Goal: Task Accomplishment & Management: Complete application form

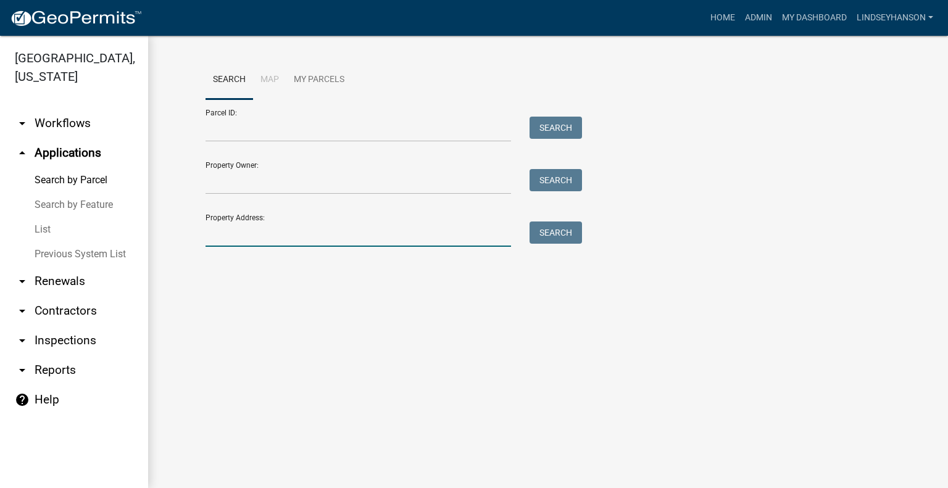
click at [306, 236] on input "Property Address:" at bounding box center [359, 234] width 306 height 25
type input "49169"
click at [539, 236] on button "Search" at bounding box center [556, 233] width 52 height 22
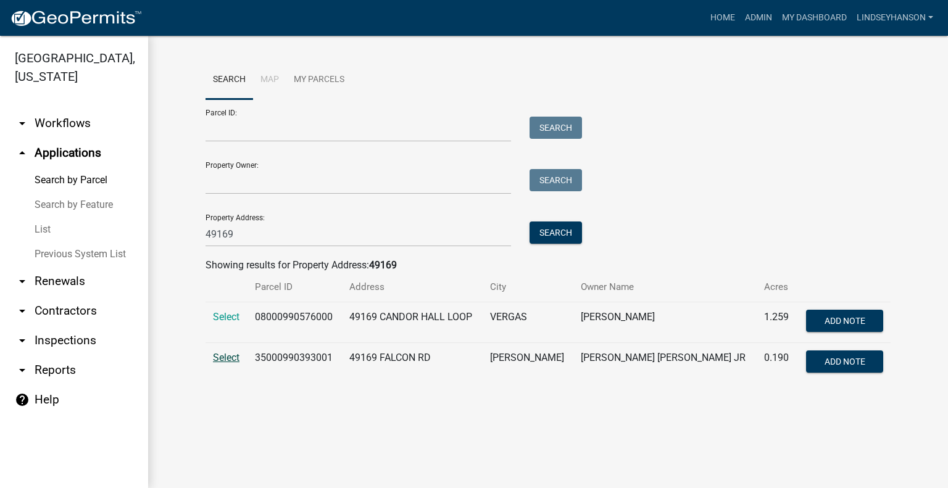
click at [227, 357] on span "Select" at bounding box center [226, 358] width 27 height 12
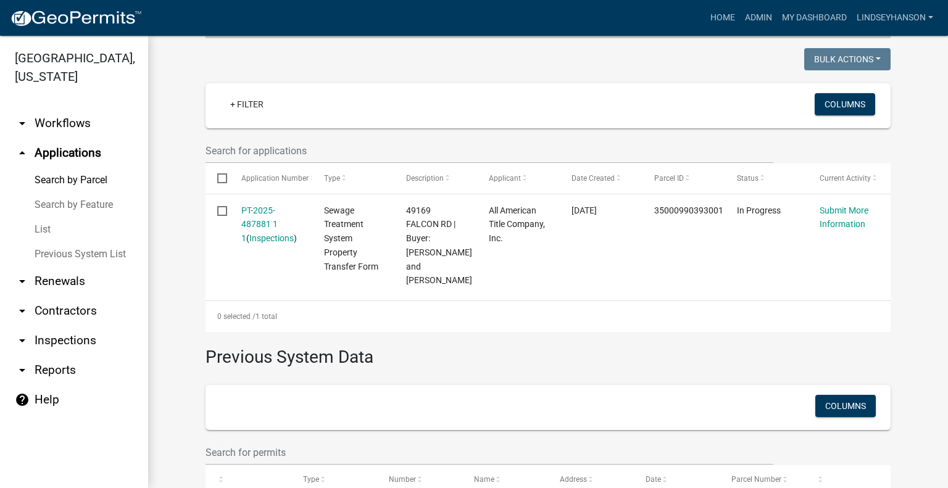
scroll to position [320, 0]
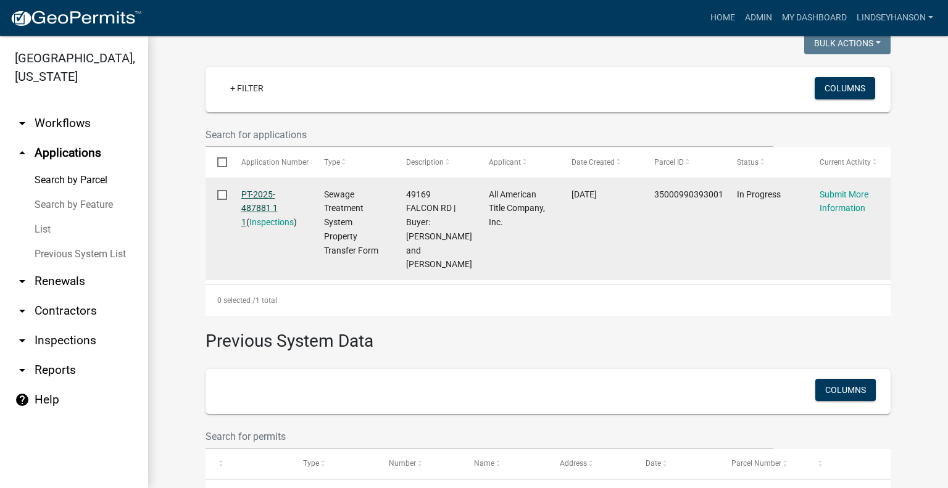
click at [258, 191] on link "PT-2025-487881 1 1" at bounding box center [259, 208] width 36 height 38
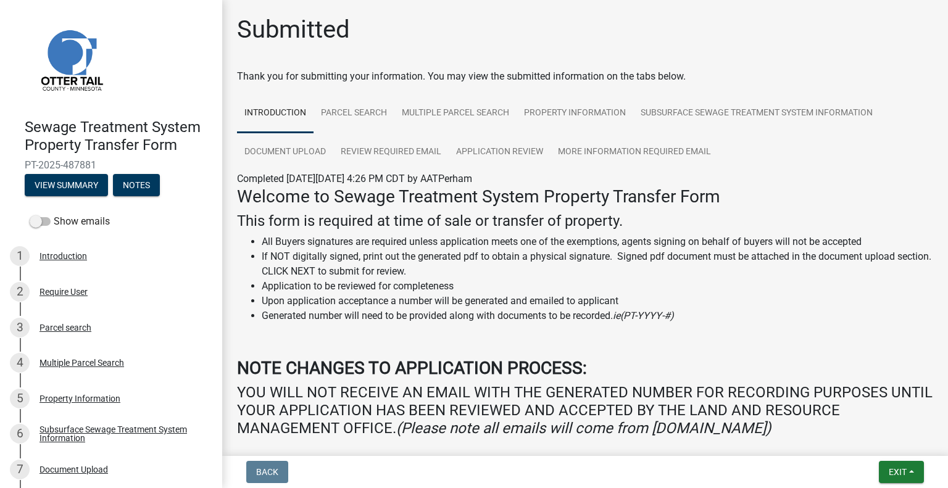
scroll to position [146, 0]
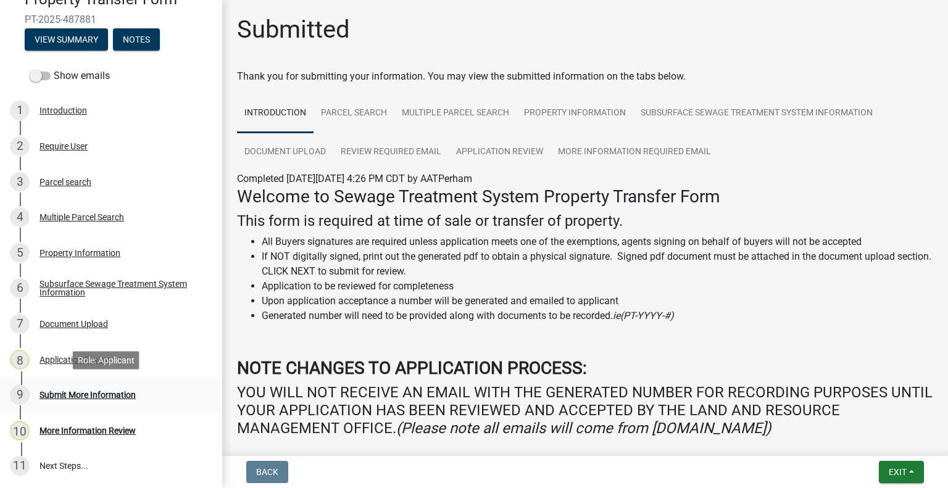
click at [82, 386] on div "9 Submit More Information" at bounding box center [106, 395] width 193 height 20
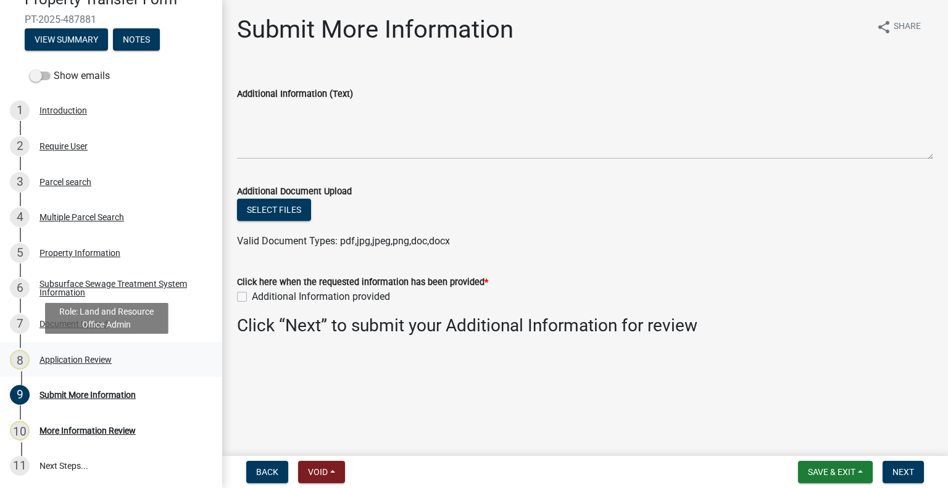
click at [86, 356] on div "Application Review" at bounding box center [76, 360] width 72 height 9
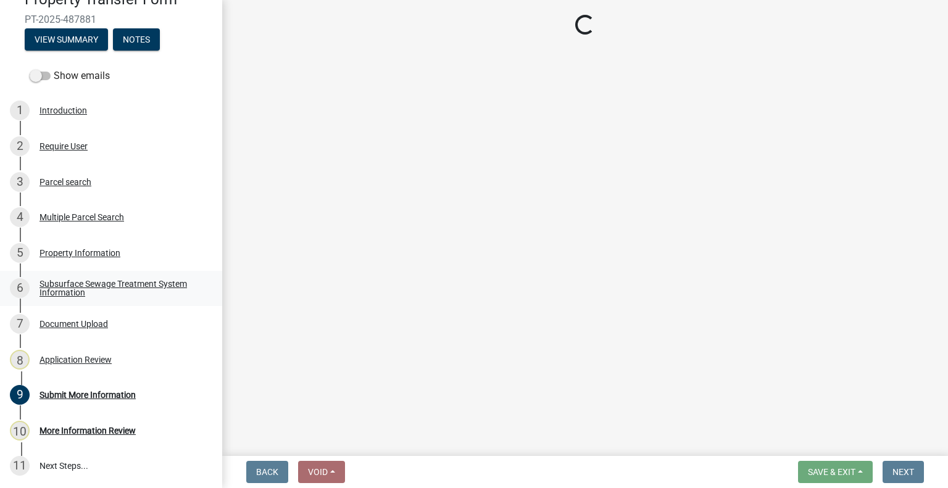
select select "190fd4c8-42ef-492b-a4a0-a0213555944c"
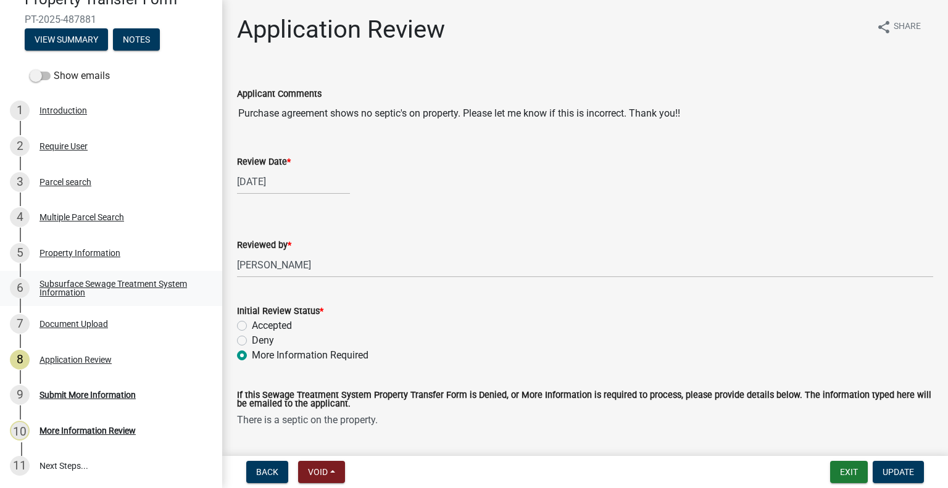
click at [150, 280] on div "Subsurface Sewage Treatment System Information" at bounding box center [121, 288] width 163 height 17
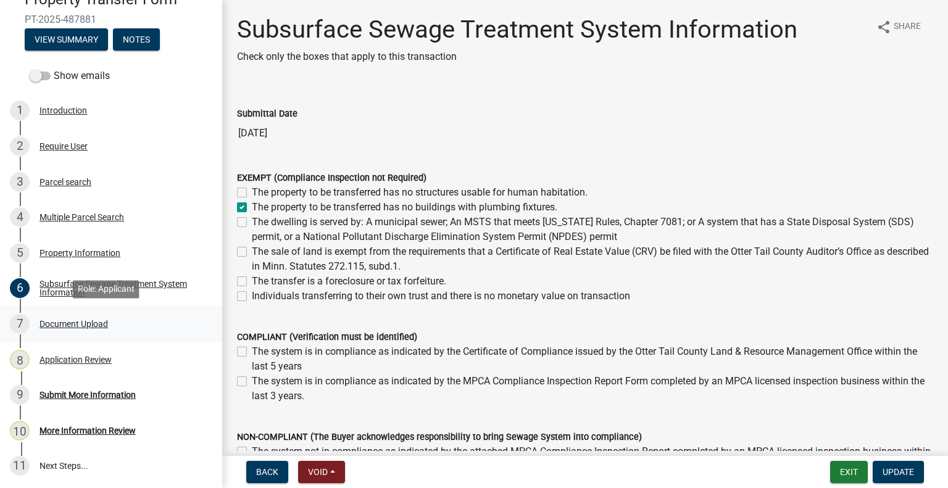
click at [82, 320] on div "Document Upload" at bounding box center [74, 324] width 69 height 9
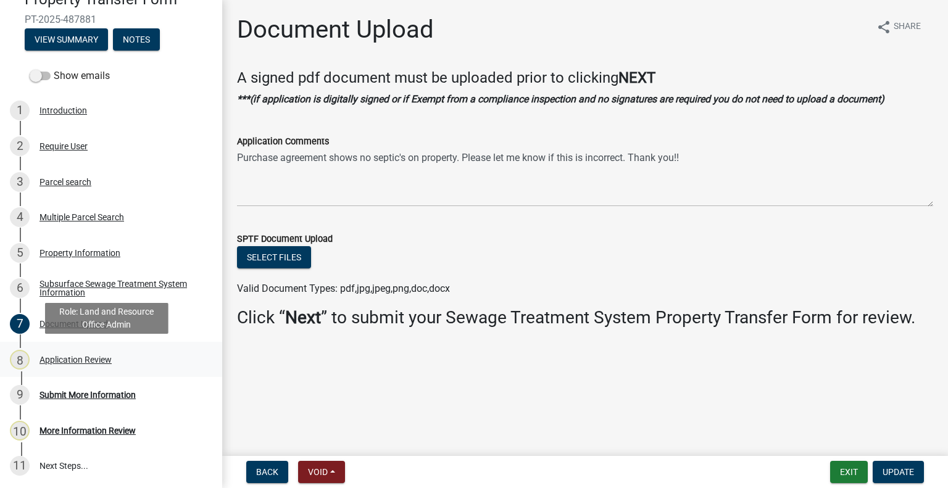
click at [107, 360] on div "Application Review" at bounding box center [76, 360] width 72 height 9
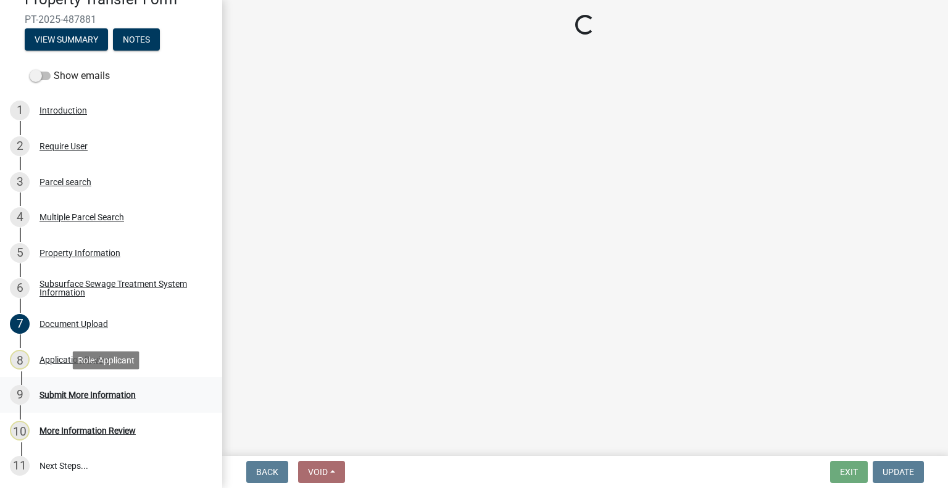
select select "190fd4c8-42ef-492b-a4a0-a0213555944c"
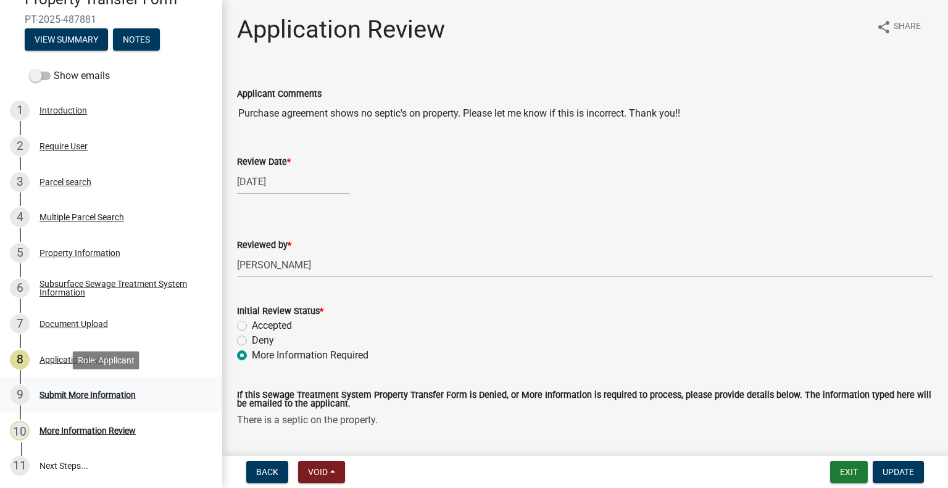
click at [123, 394] on div "Submit More Information" at bounding box center [88, 395] width 96 height 9
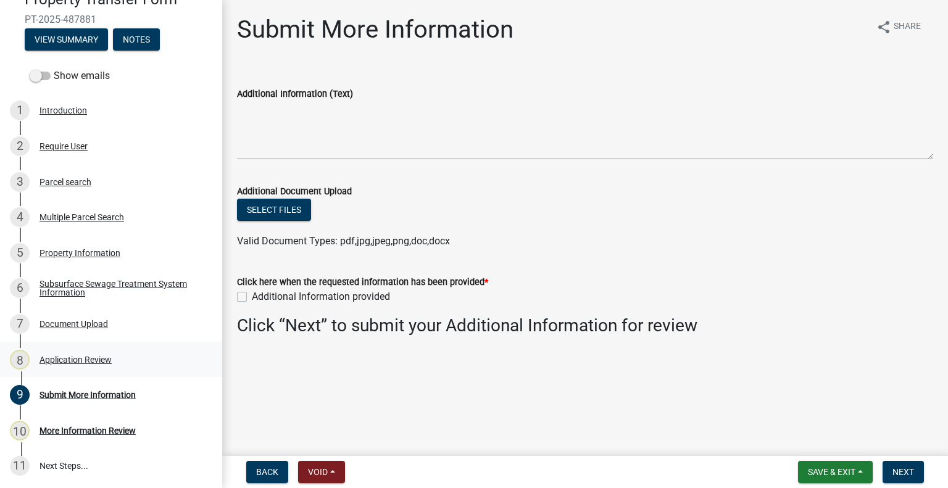
click at [111, 361] on div "Application Review" at bounding box center [76, 360] width 72 height 9
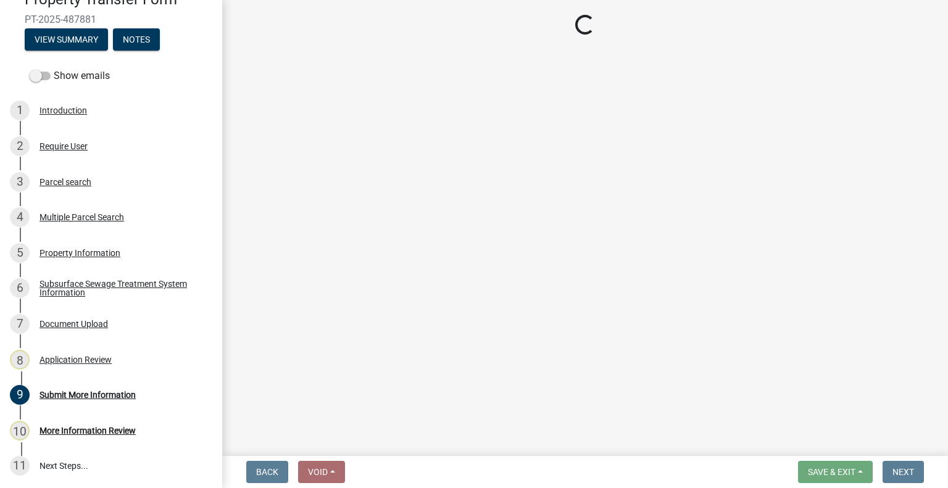
select select "190fd4c8-42ef-492b-a4a0-a0213555944c"
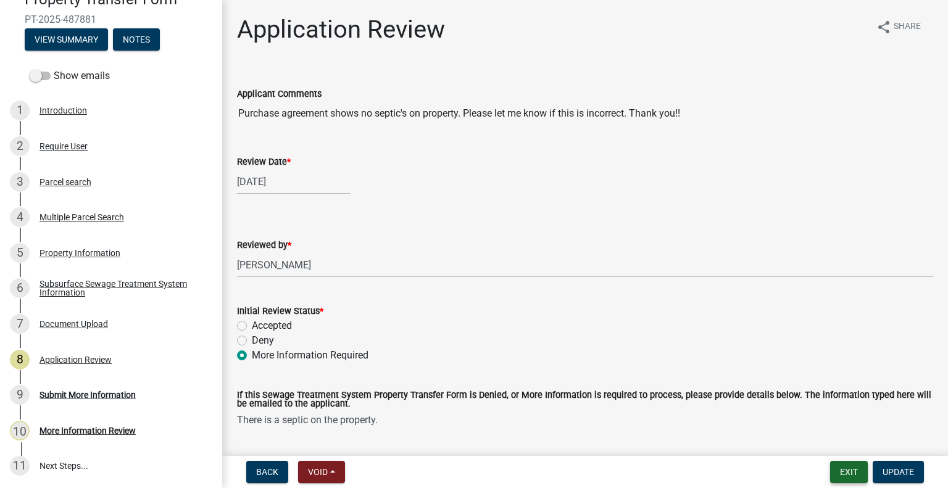
click at [852, 473] on button "Exit" at bounding box center [849, 472] width 38 height 22
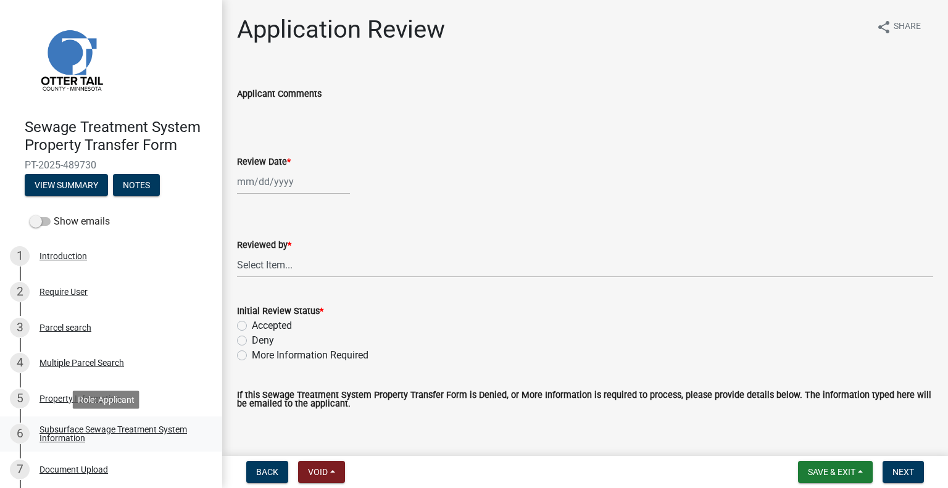
click at [198, 426] on link "6 Subsurface Sewage Treatment System Information" at bounding box center [111, 435] width 222 height 36
click at [139, 424] on div "6 Subsurface Sewage Treatment System Information" at bounding box center [106, 434] width 193 height 20
drag, startPoint x: 159, startPoint y: 432, endPoint x: 201, endPoint y: 396, distance: 55.2
click at [162, 431] on div "Subsurface Sewage Treatment System Information" at bounding box center [121, 433] width 163 height 17
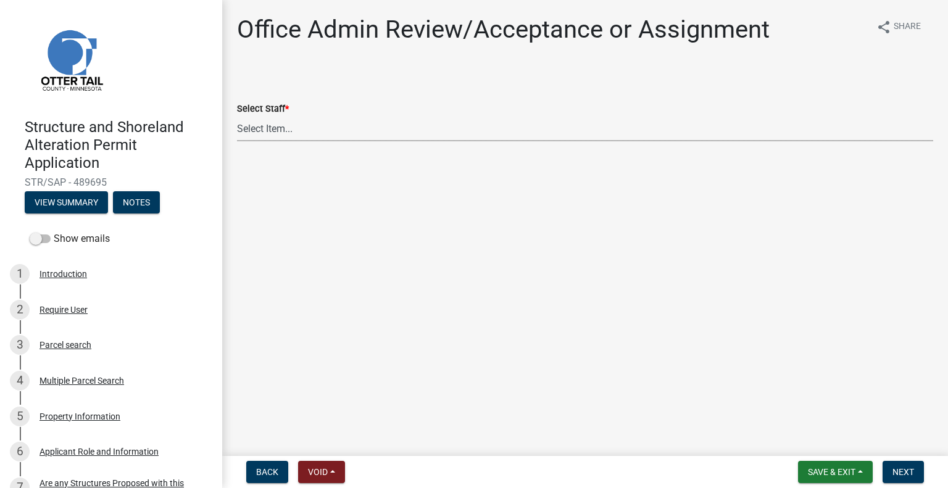
click at [301, 123] on select "Select Item... Alexis Newark (anewark@ottertailcounty.gov) Amy Busko (abusko@ot…" at bounding box center [585, 128] width 696 height 25
click at [237, 116] on select "Select Item... Alexis Newark (anewark@ottertailcounty.gov) Amy Busko (abusko@ot…" at bounding box center [585, 128] width 696 height 25
select select "587f38f5-c90e-4c12-9e10-d3e23909bbca"
click at [900, 469] on span "Next" at bounding box center [903, 472] width 22 height 10
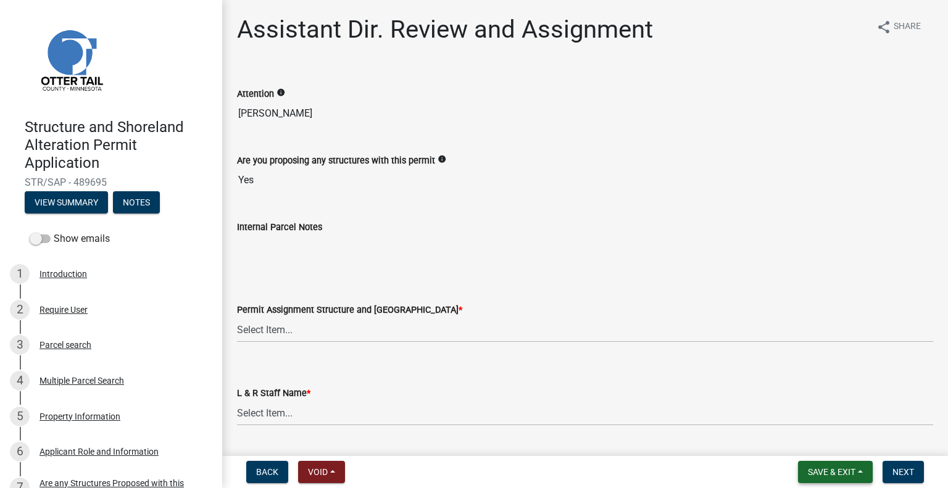
click at [834, 473] on span "Save & Exit" at bounding box center [832, 472] width 48 height 10
click at [826, 445] on button "Save & Exit" at bounding box center [823, 440] width 99 height 30
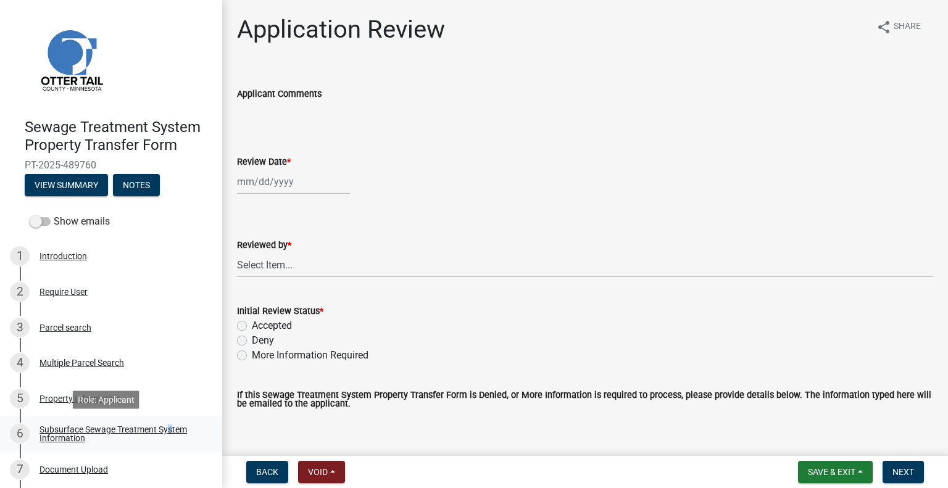
click at [165, 418] on link "6 Subsurface Sewage Treatment System Information" at bounding box center [111, 435] width 222 height 36
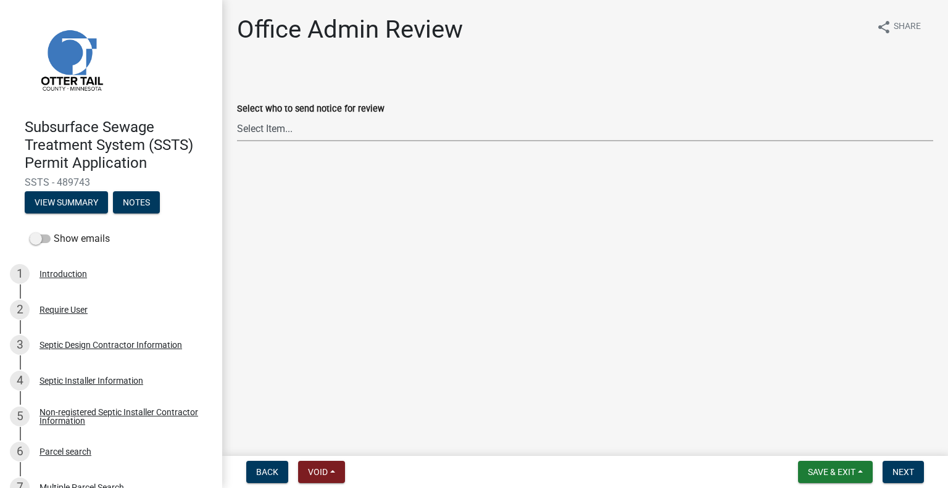
click at [287, 128] on select "Select Item... [PERSON_NAME] ([EMAIL_ADDRESS][DOMAIN_NAME]) [PERSON_NAME] ([EMA…" at bounding box center [585, 128] width 696 height 25
click at [237, 116] on select "Select Item... [PERSON_NAME] ([EMAIL_ADDRESS][DOMAIN_NAME]) [PERSON_NAME] ([EMA…" at bounding box center [585, 128] width 696 height 25
select select "587f38f5-c90e-4c12-9e10-d3e23909bbca"
click at [896, 469] on span "Next" at bounding box center [903, 472] width 22 height 10
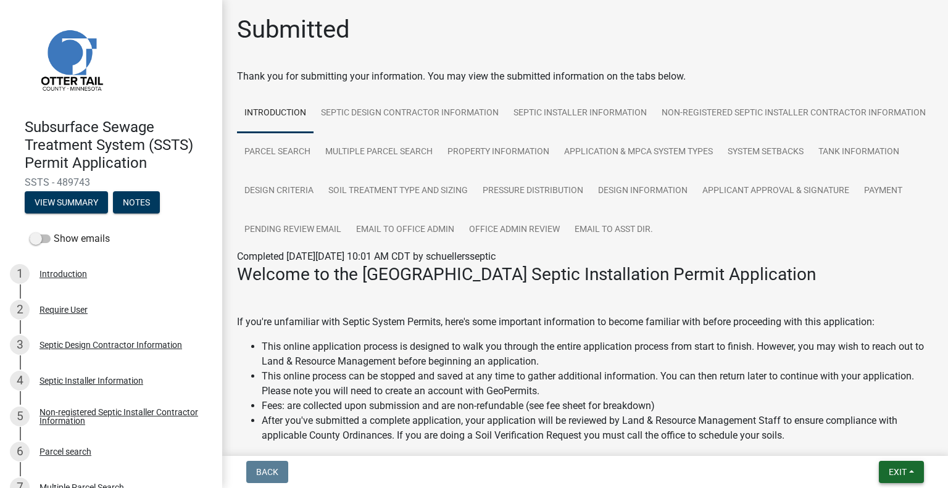
click at [897, 476] on button "Exit" at bounding box center [901, 472] width 45 height 22
click at [871, 444] on button "Save & Exit" at bounding box center [875, 440] width 99 height 30
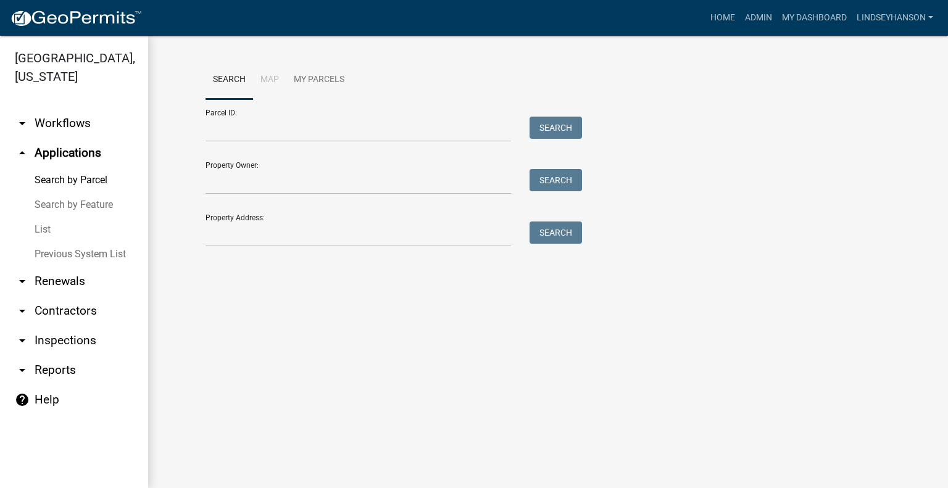
click at [83, 122] on link "arrow_drop_down Workflows" at bounding box center [74, 124] width 148 height 30
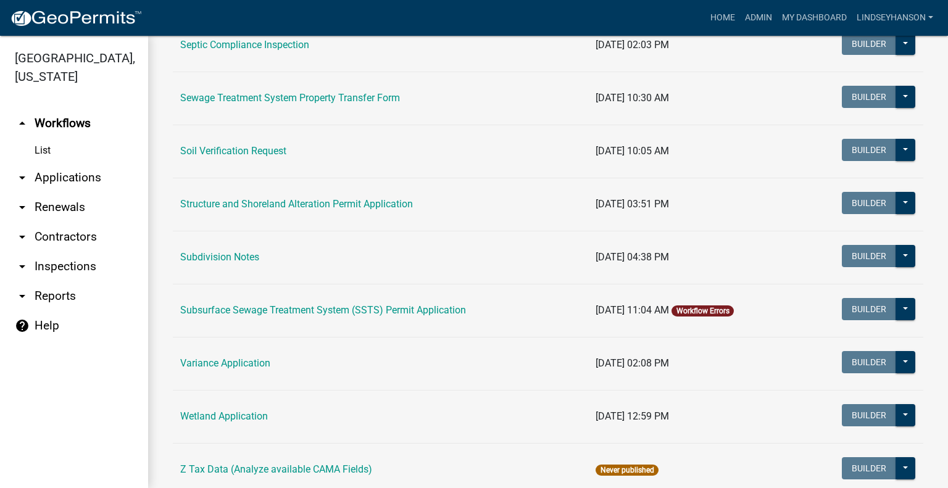
scroll to position [871, 0]
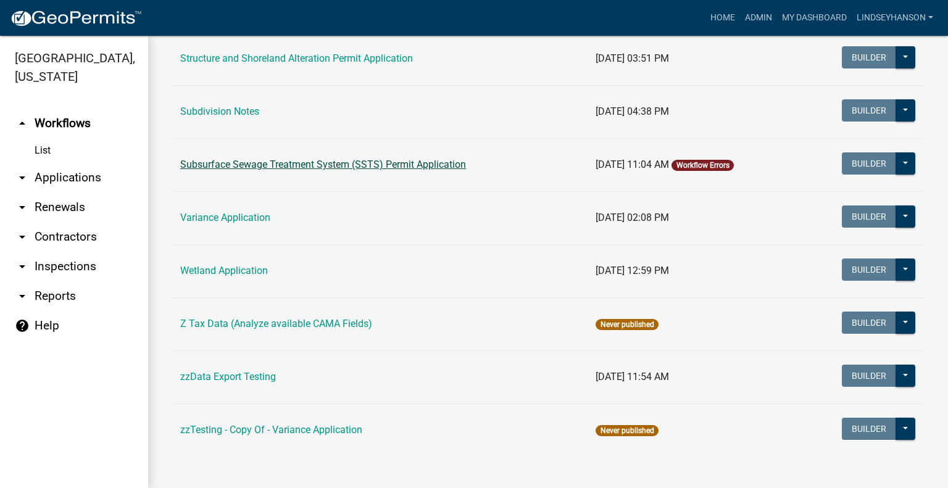
click at [318, 160] on link "Subsurface Sewage Treatment System (SSTS) Permit Application" at bounding box center [323, 165] width 286 height 12
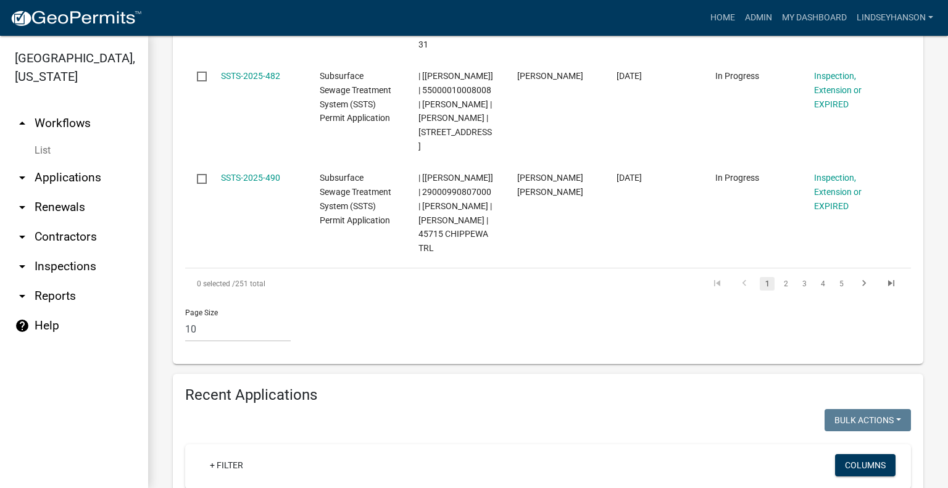
scroll to position [1334, 0]
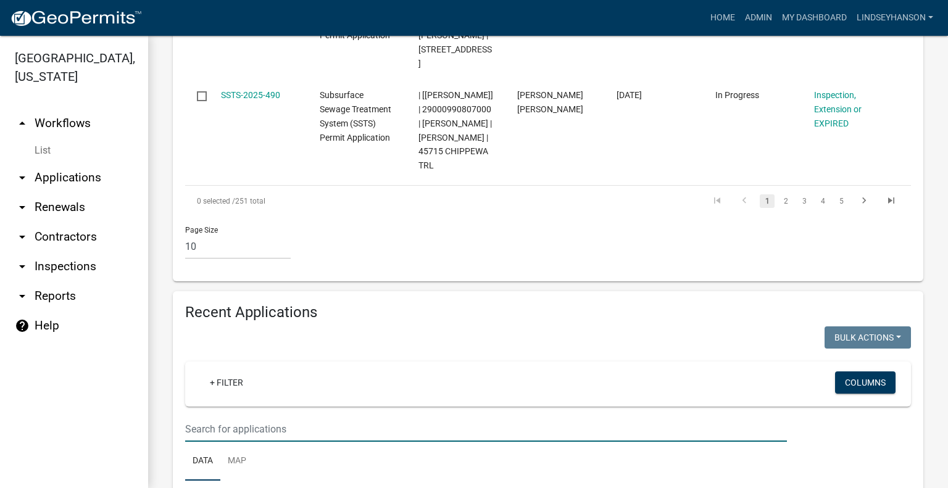
click at [443, 417] on input "text" at bounding box center [486, 429] width 602 height 25
type input "2025-448"
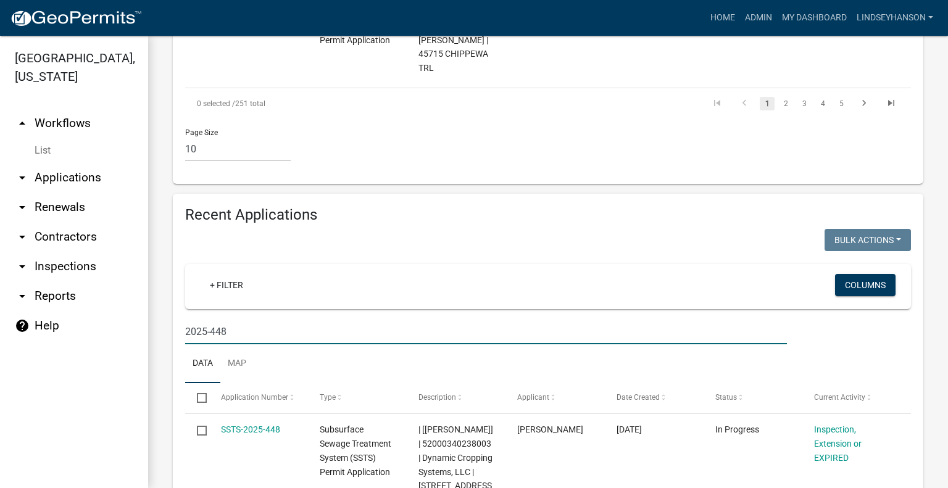
scroll to position [1463, 0]
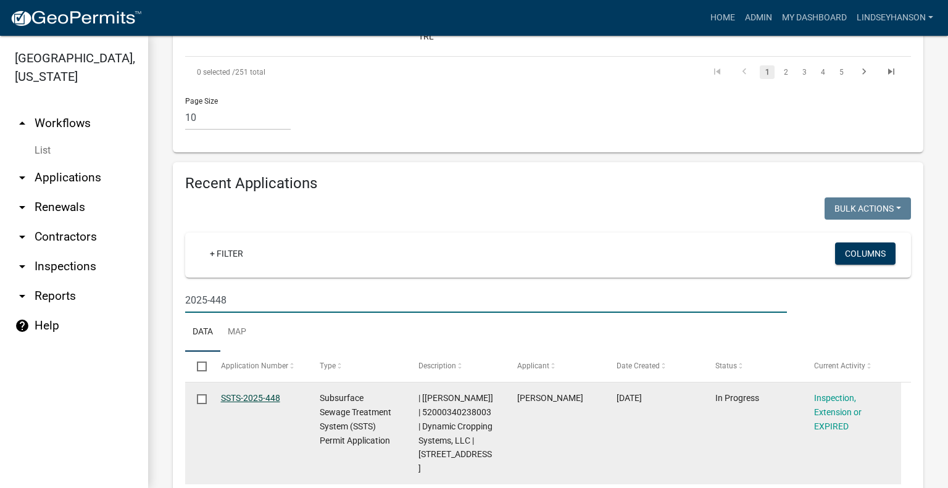
click at [249, 393] on link "SSTS-2025-448" at bounding box center [250, 398] width 59 height 10
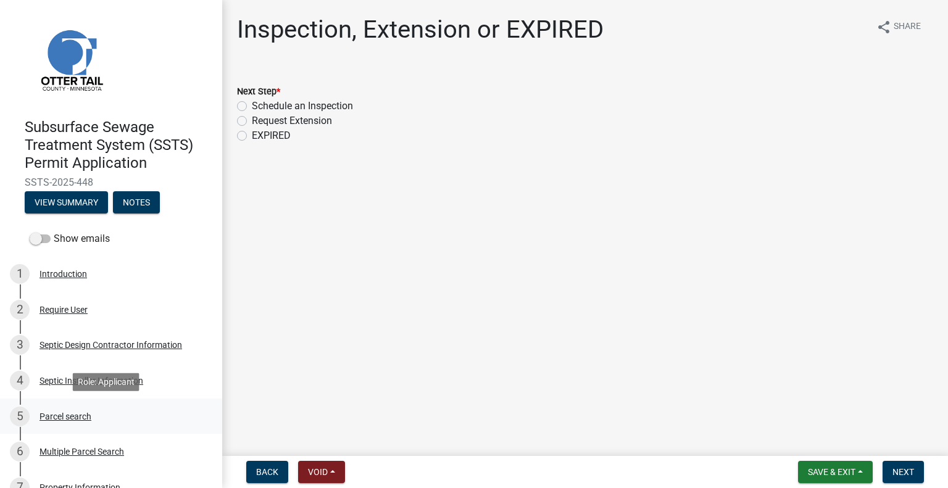
click at [83, 413] on div "Parcel search" at bounding box center [66, 416] width 52 height 9
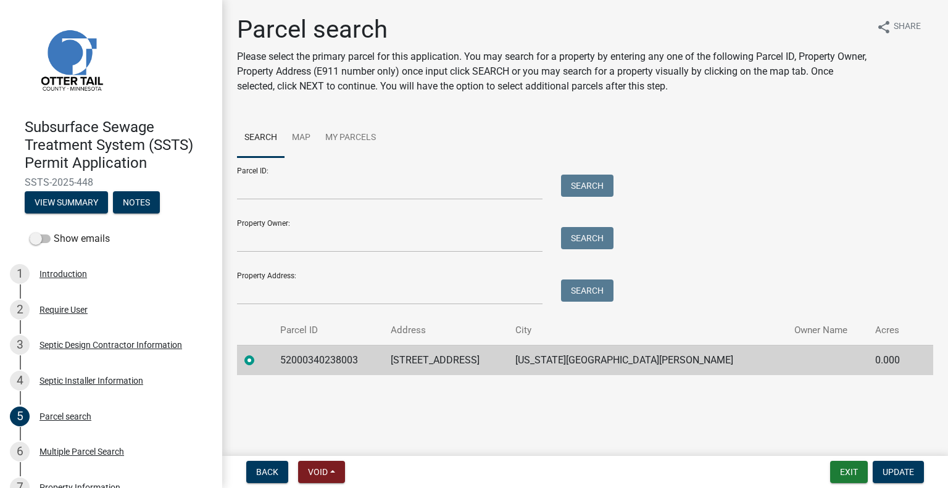
click at [325, 364] on td "52000340238003" at bounding box center [328, 360] width 111 height 30
copy td "52000340238003"
click at [465, 352] on td "40936 CO HWY 53" at bounding box center [445, 360] width 124 height 30
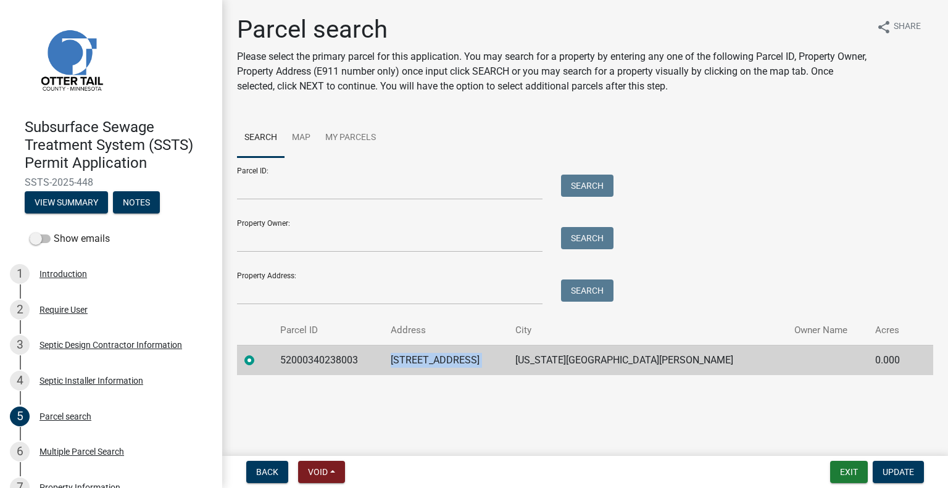
click at [465, 352] on td "40936 CO HWY 53" at bounding box center [445, 360] width 124 height 30
copy td "40936 CO HWY 53"
click at [617, 355] on td "NEW YORK MILLS" at bounding box center [647, 360] width 279 height 30
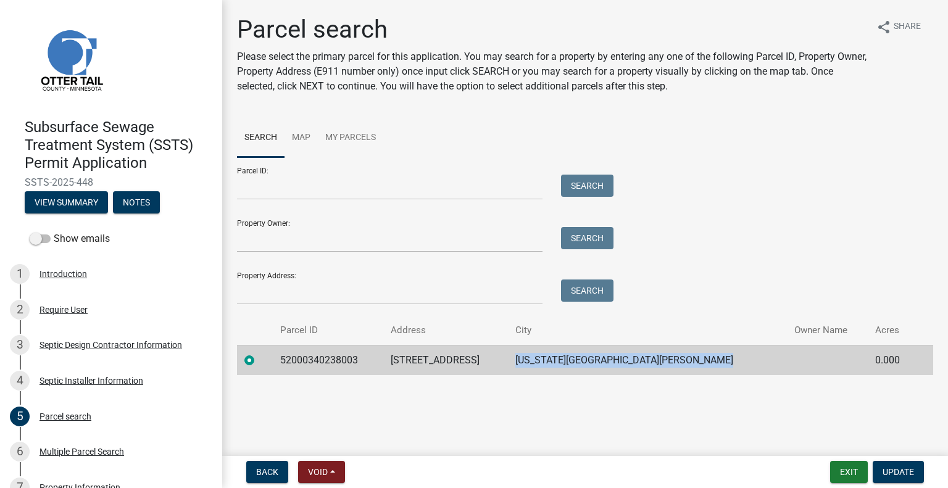
copy td "NEW YORK MILLS"
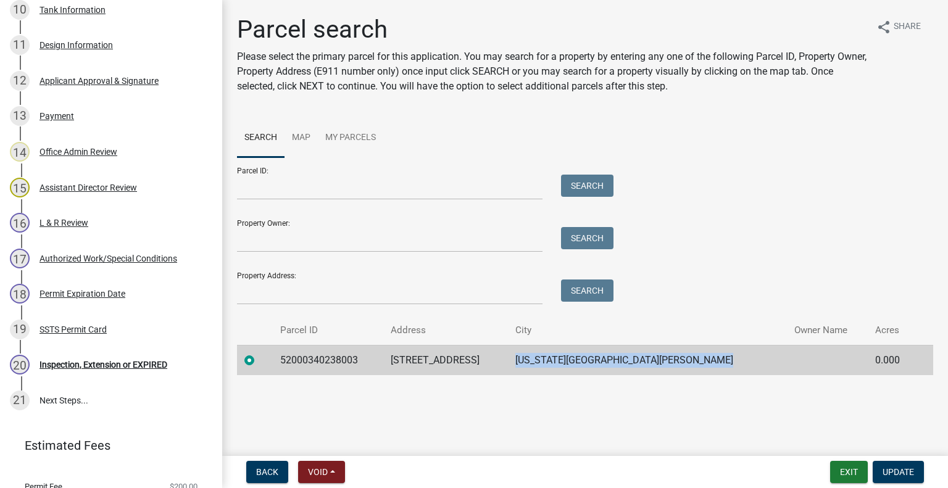
scroll to position [630, 0]
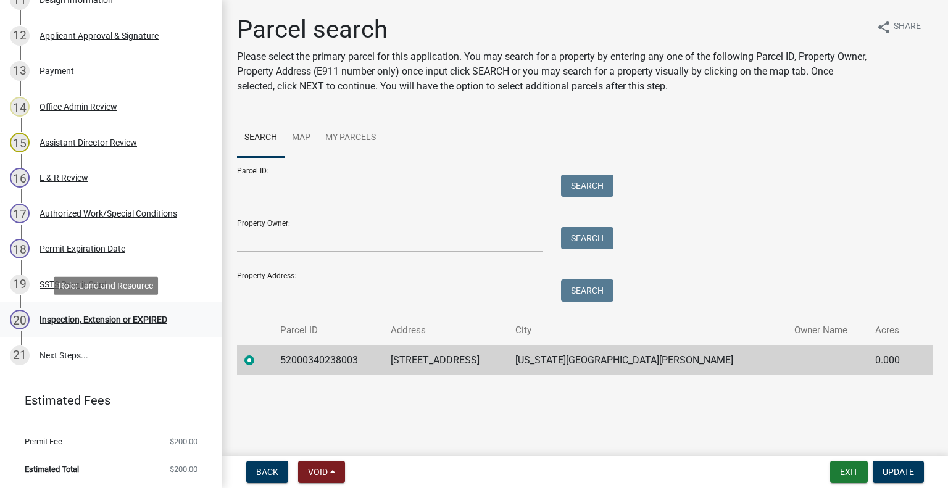
click at [137, 314] on div "20 Inspection, Extension or EXPIRED" at bounding box center [106, 320] width 193 height 20
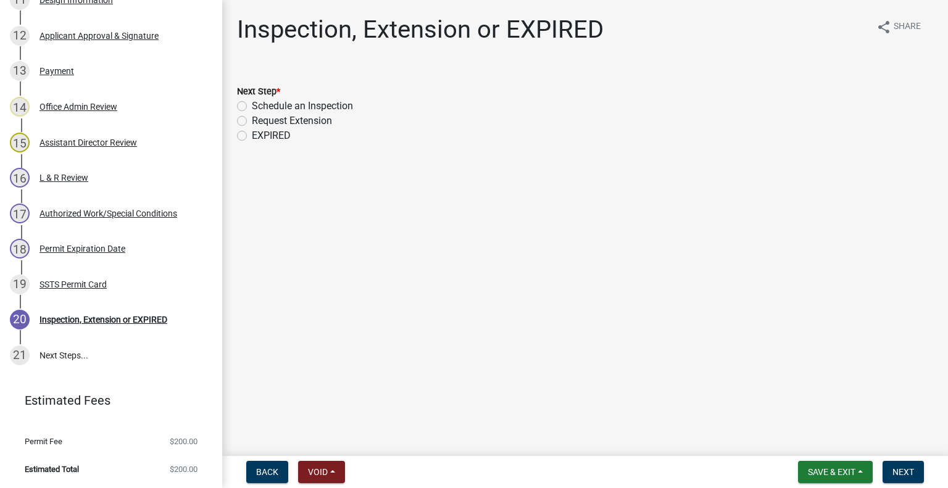
click at [300, 110] on label "Schedule an Inspection" at bounding box center [302, 106] width 101 height 15
click at [260, 107] on input "Schedule an Inspection" at bounding box center [256, 103] width 8 height 8
radio input "true"
click at [904, 473] on span "Next" at bounding box center [903, 472] width 22 height 10
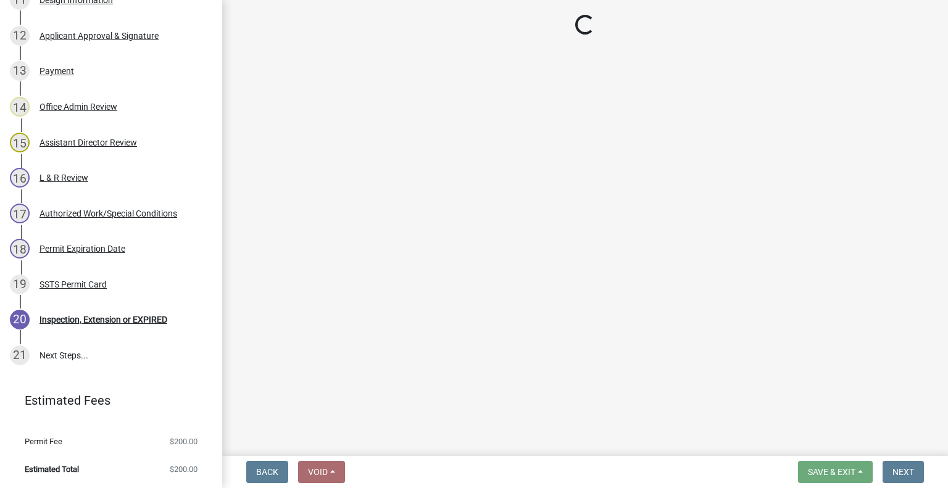
scroll to position [665, 0]
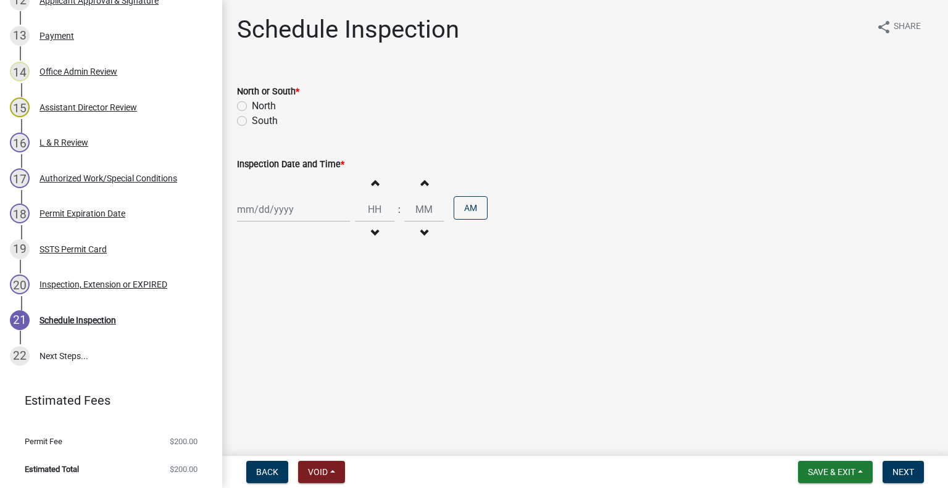
click at [262, 109] on label "North" at bounding box center [264, 106] width 24 height 15
click at [260, 107] on input "North" at bounding box center [256, 103] width 8 height 8
radio input "true"
click at [278, 210] on div at bounding box center [293, 209] width 113 height 25
select select "10"
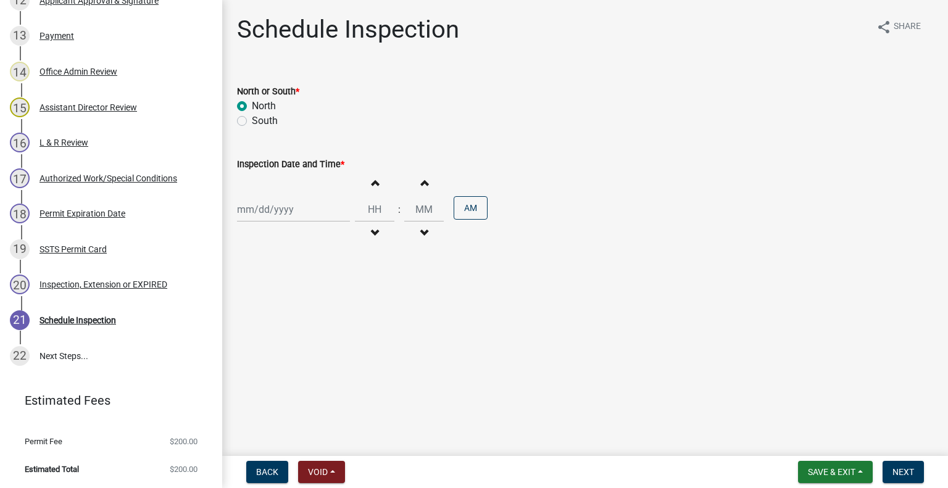
select select "2025"
click at [304, 293] on div "9" at bounding box center [309, 295] width 20 height 20
type input "10/09/2025"
click at [372, 230] on span "button" at bounding box center [375, 233] width 6 height 10
type input "11"
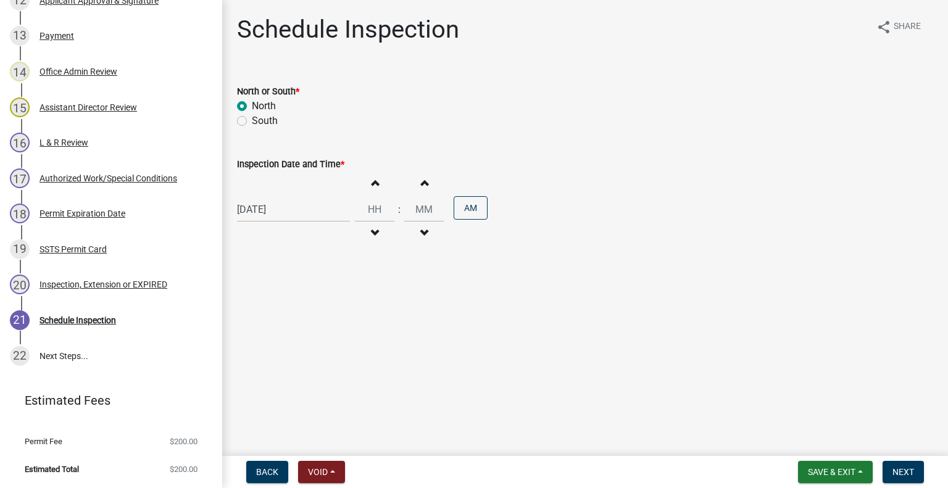
type input "00"
click at [373, 185] on button "Increment hours" at bounding box center [375, 183] width 26 height 22
type input "12"
click at [467, 209] on button "AM" at bounding box center [471, 207] width 34 height 23
click at [906, 472] on span "Next" at bounding box center [903, 472] width 22 height 10
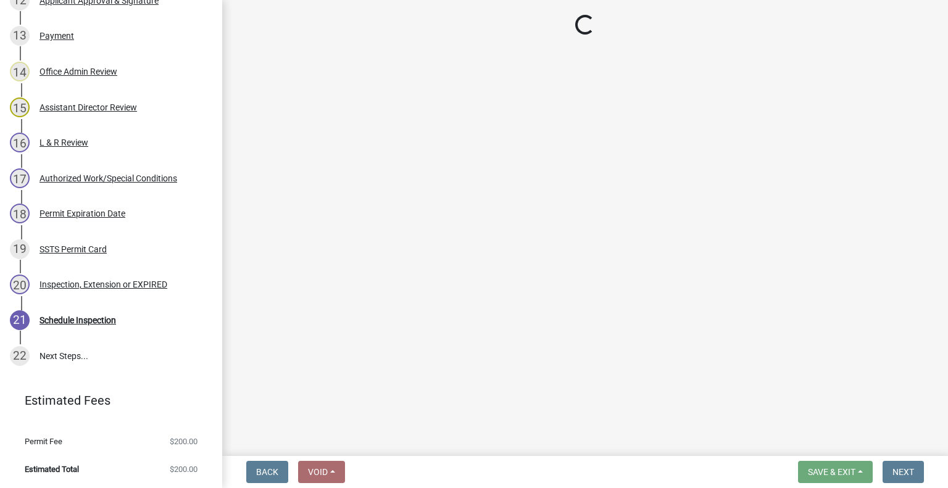
scroll to position [772, 0]
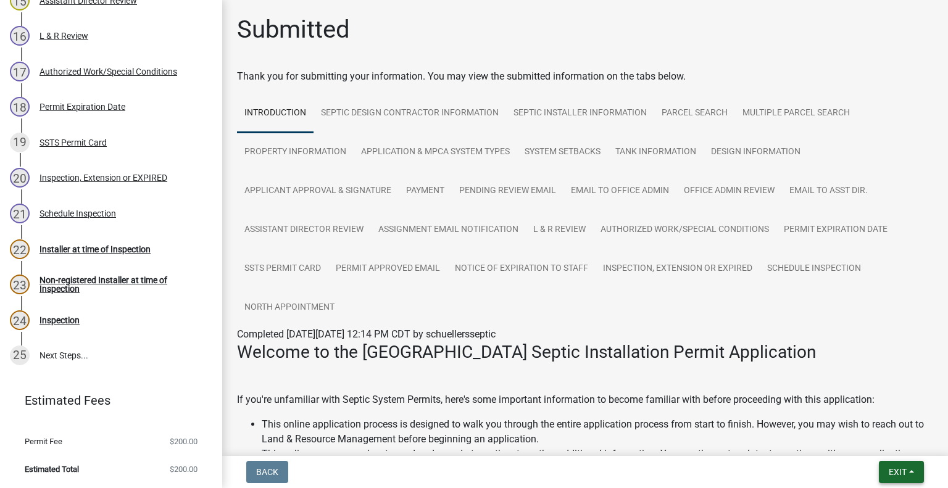
click at [894, 468] on span "Exit" at bounding box center [898, 472] width 18 height 10
click at [886, 446] on button "Save & Exit" at bounding box center [875, 440] width 99 height 30
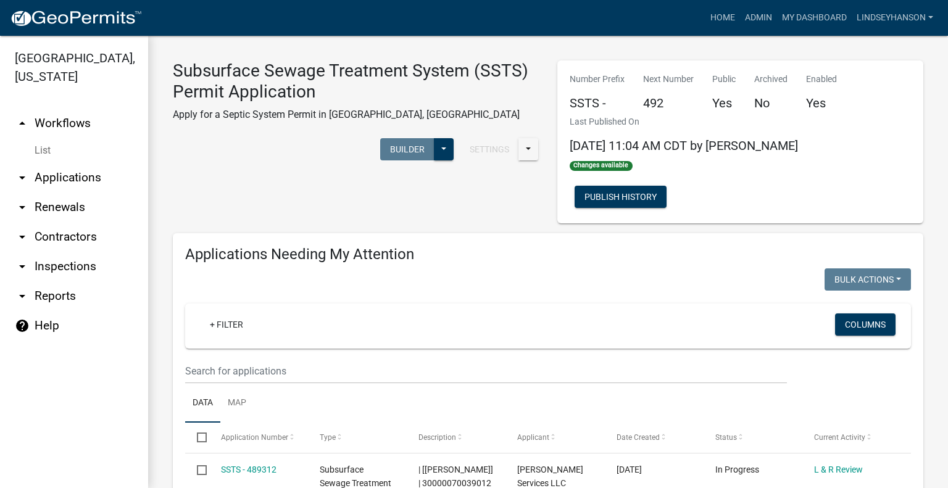
click at [81, 178] on link "arrow_drop_down Applications" at bounding box center [74, 178] width 148 height 30
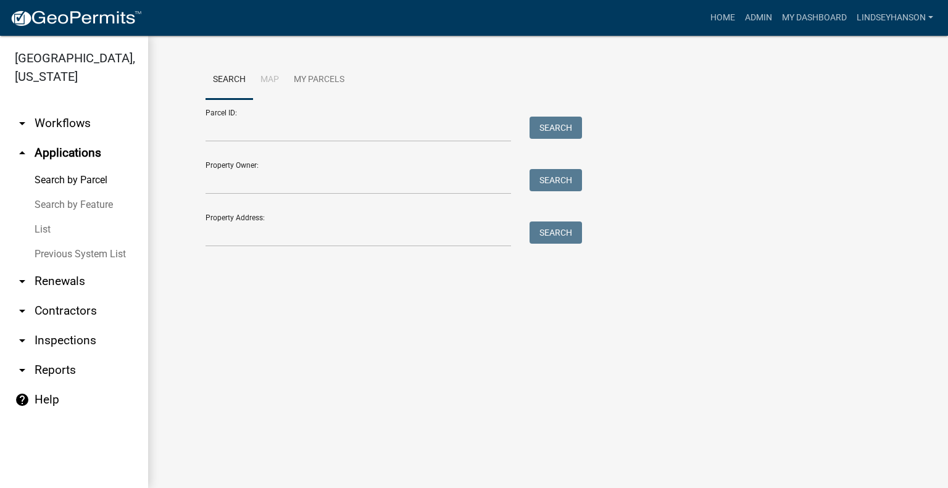
click at [30, 130] on link "arrow_drop_down Workflows" at bounding box center [74, 124] width 148 height 30
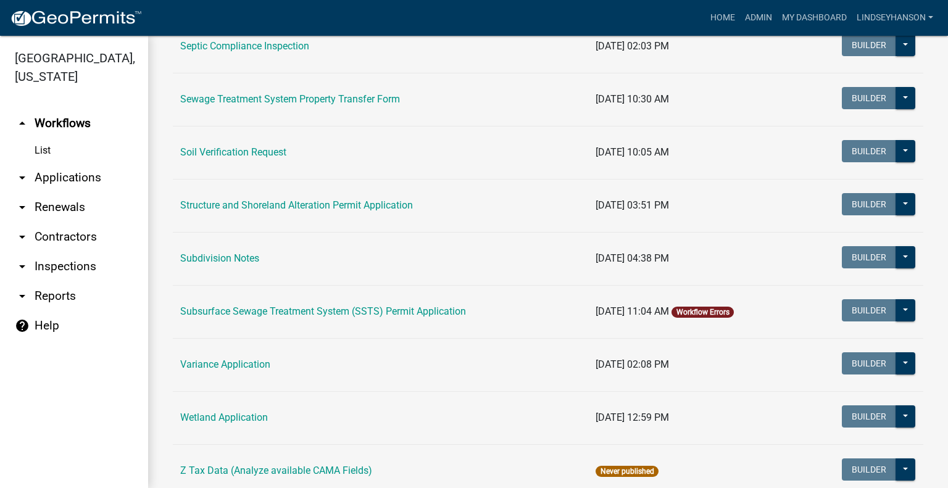
scroll to position [668, 0]
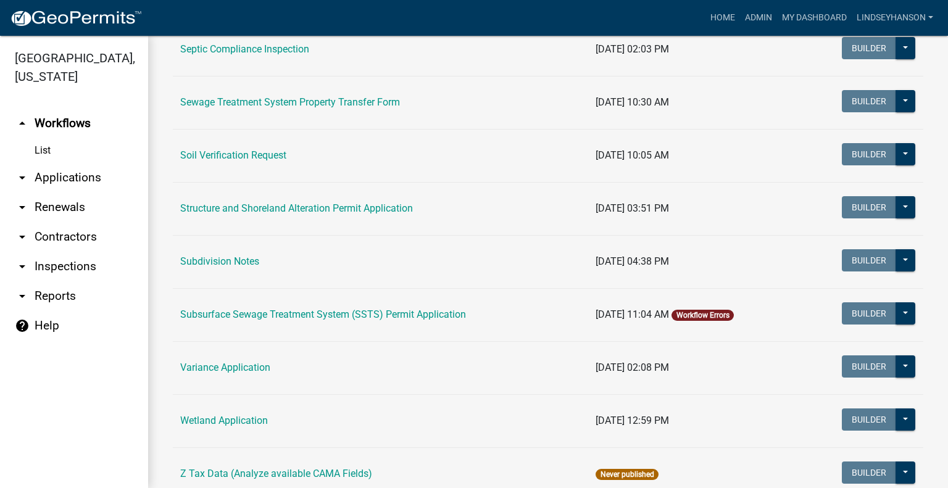
click at [80, 175] on link "arrow_drop_down Applications" at bounding box center [74, 178] width 148 height 30
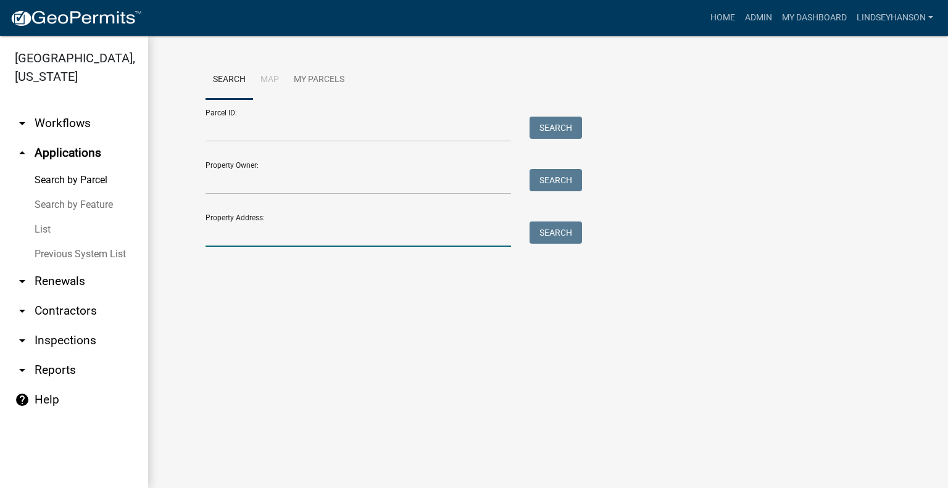
click at [380, 246] on input "Property Address:" at bounding box center [359, 234] width 306 height 25
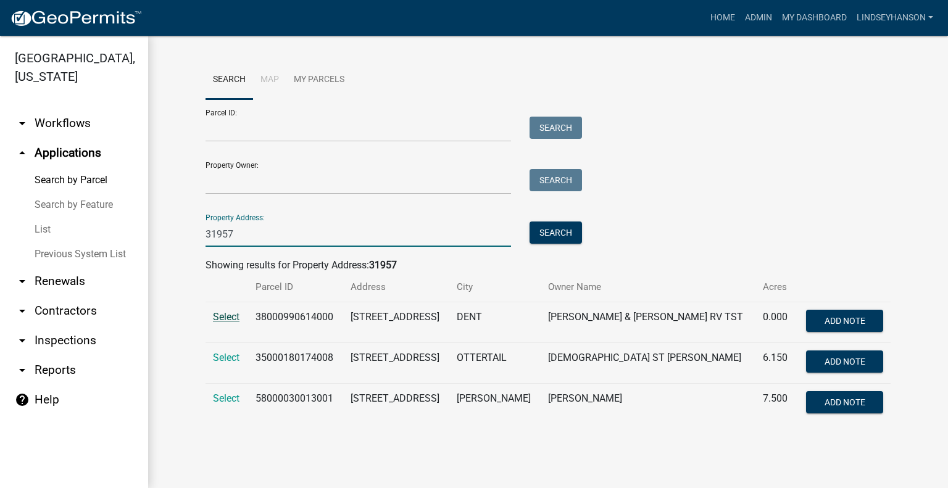
type input "31957"
click at [225, 318] on span "Select" at bounding box center [226, 317] width 27 height 12
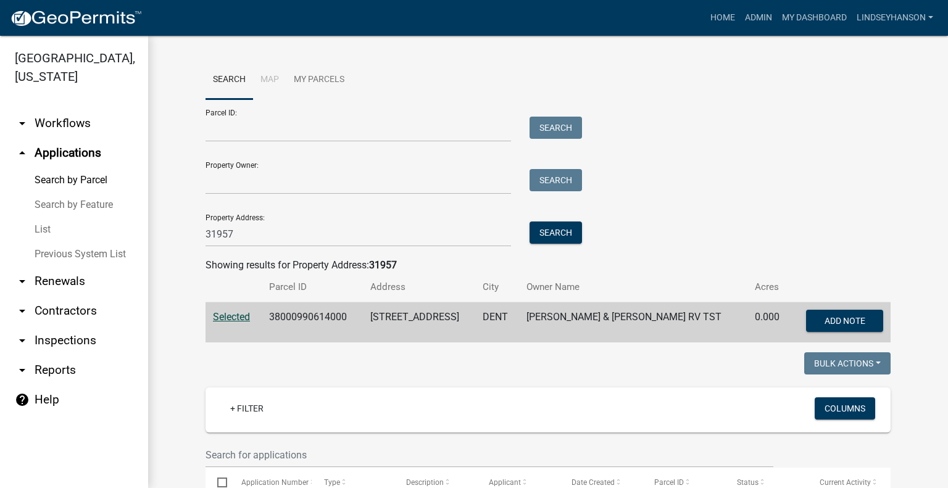
click at [87, 130] on link "arrow_drop_down Workflows" at bounding box center [74, 124] width 148 height 30
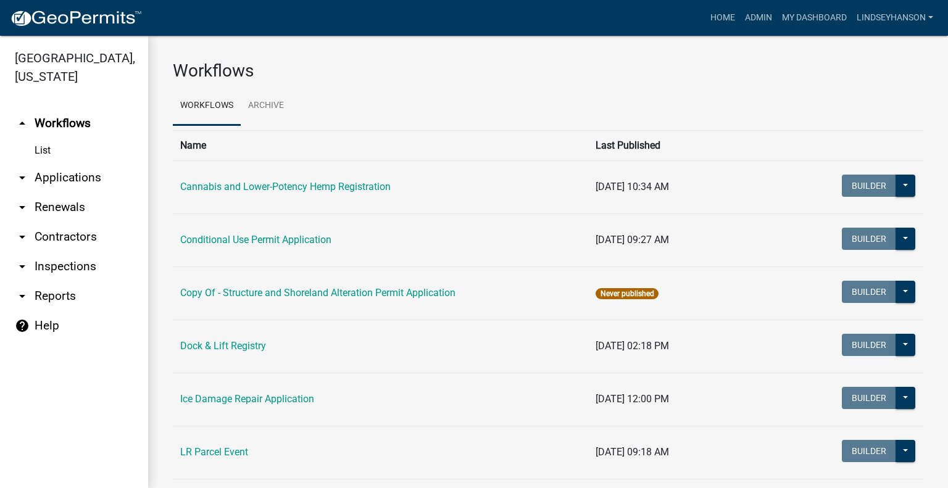
click at [94, 182] on link "arrow_drop_down Applications" at bounding box center [74, 178] width 148 height 30
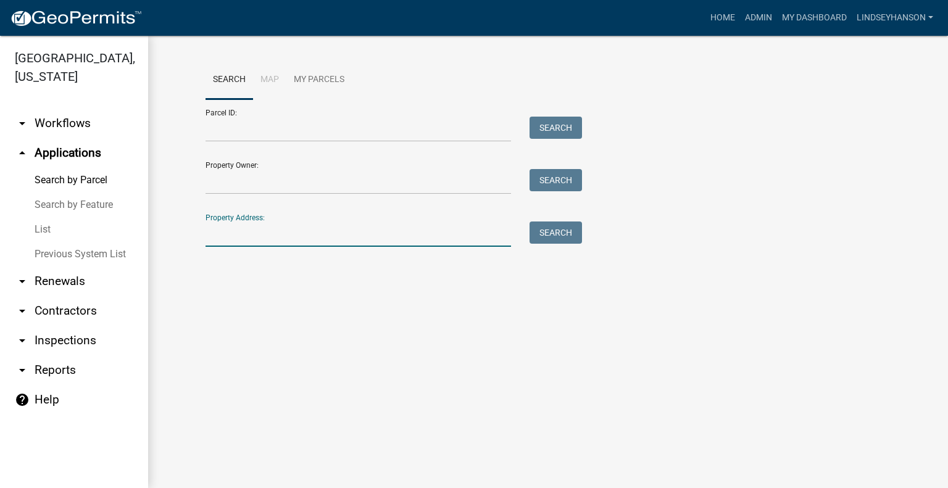
click at [328, 235] on input "Property Address:" at bounding box center [359, 234] width 306 height 25
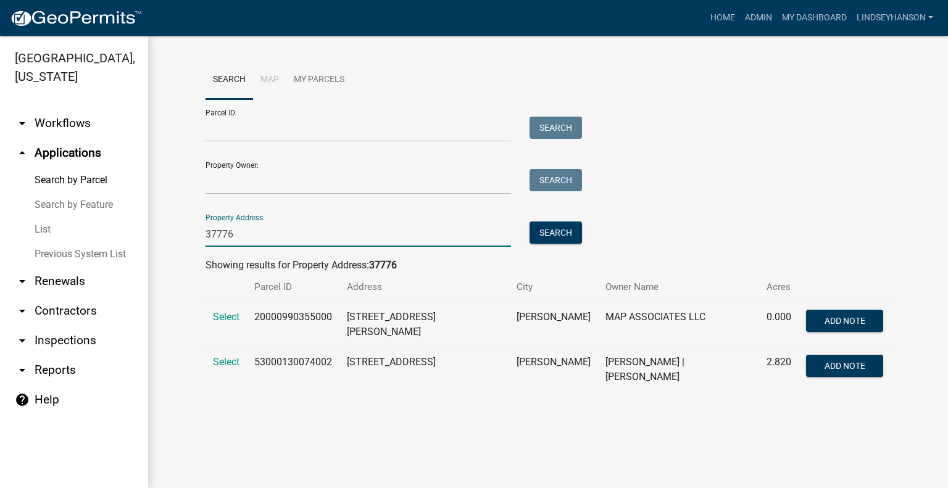
click at [432, 233] on input "37776" at bounding box center [359, 234] width 306 height 25
type input "37776"
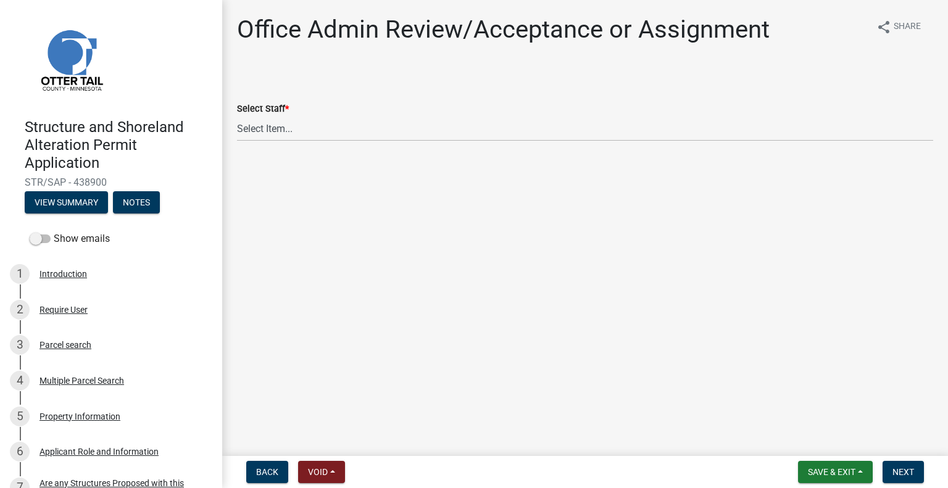
click at [316, 144] on wm-data-entity-input "Select Staff * Select Item... Alexis Newark (anewark@ottertailcounty.gov) Amy B…" at bounding box center [585, 110] width 696 height 83
click at [309, 138] on select "Select Item... Alexis Newark (anewark@ottertailcounty.gov) Amy Busko (abusko@ot…" at bounding box center [585, 128] width 696 height 25
click at [237, 116] on select "Select Item... Alexis Newark (anewark@ottertailcounty.gov) Amy Busko (abusko@ot…" at bounding box center [585, 128] width 696 height 25
select select "587f38f5-c90e-4c12-9e10-d3e23909bbca"
click at [895, 463] on button "Next" at bounding box center [903, 472] width 41 height 22
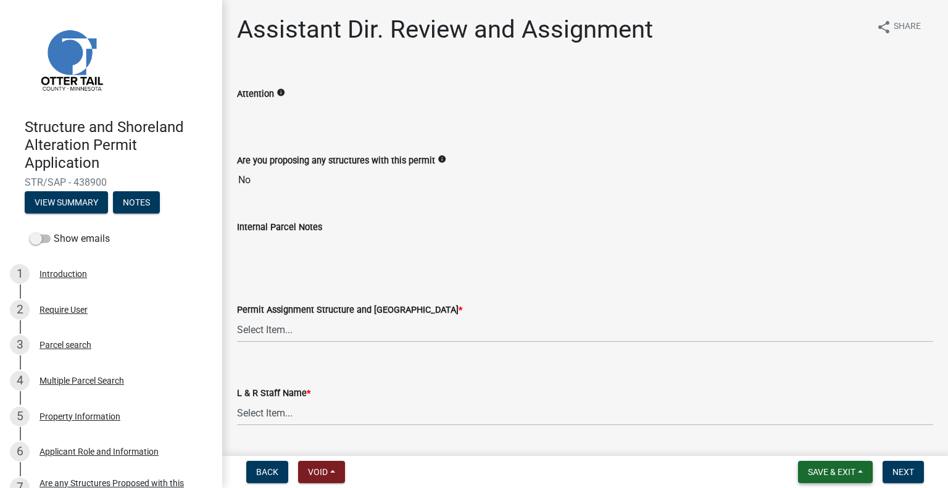
click at [844, 470] on span "Save & Exit" at bounding box center [832, 472] width 48 height 10
click at [830, 438] on button "Save & Exit" at bounding box center [823, 440] width 99 height 30
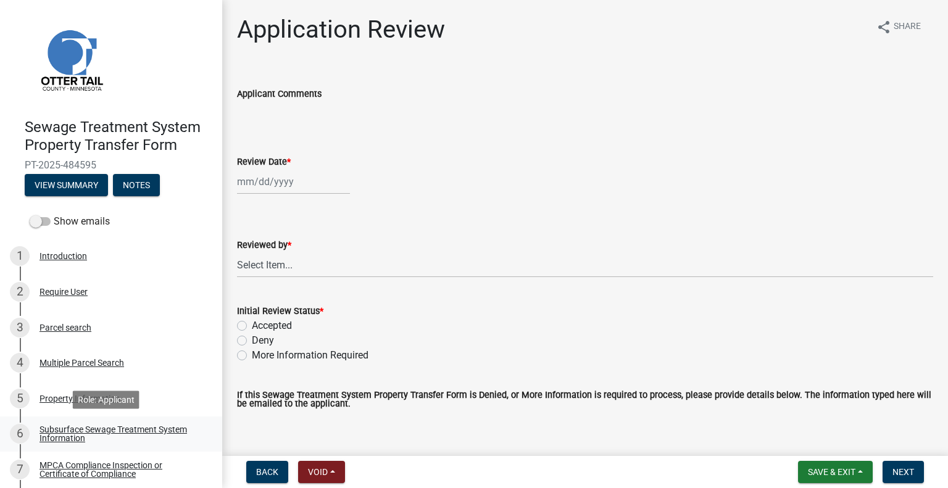
click at [146, 422] on link "6 Subsurface Sewage Treatment System Information" at bounding box center [111, 435] width 222 height 36
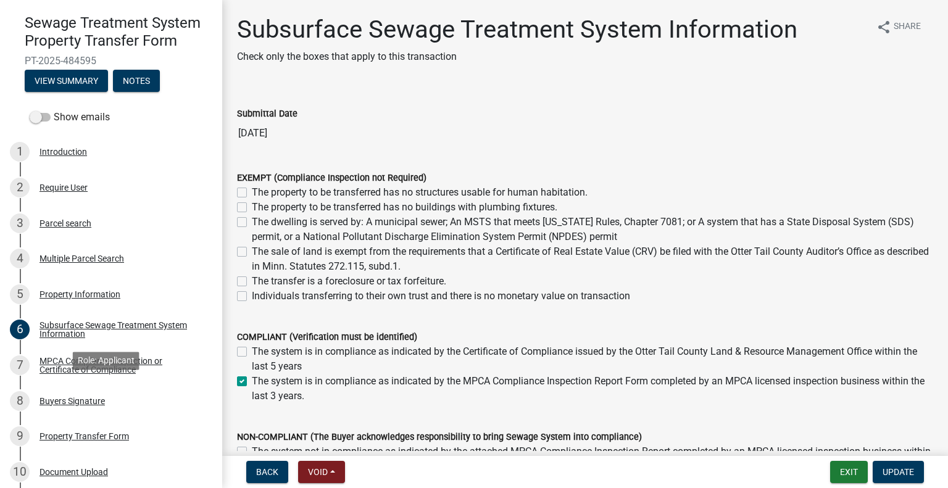
scroll to position [110, 0]
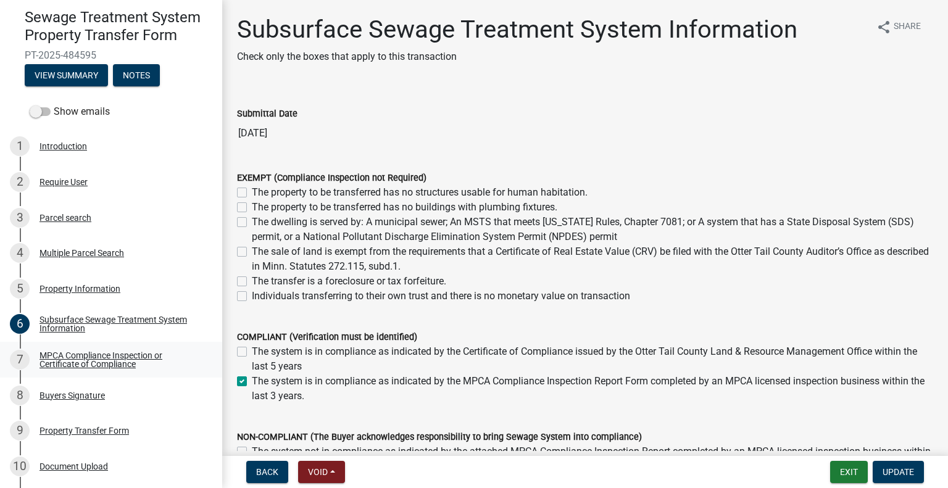
click at [126, 359] on div "MPCA Compliance Inspection or Certificate of Compliance" at bounding box center [121, 359] width 163 height 17
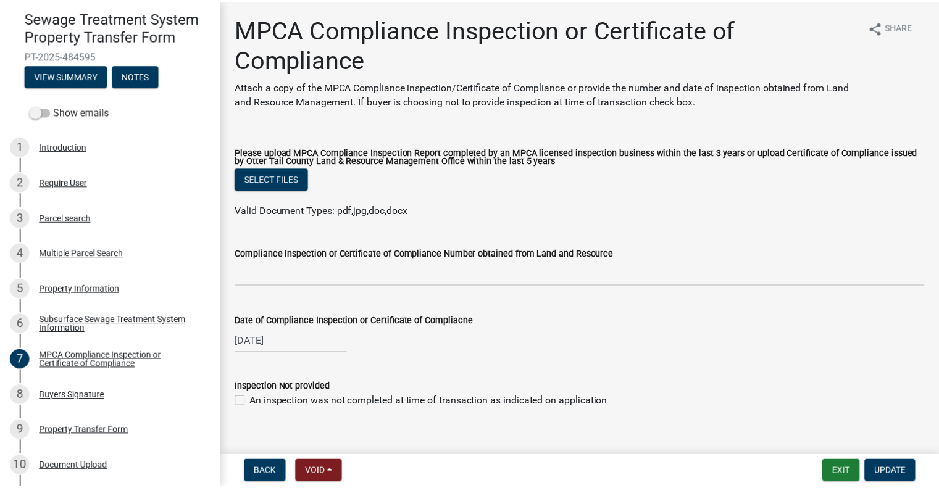
scroll to position [181, 0]
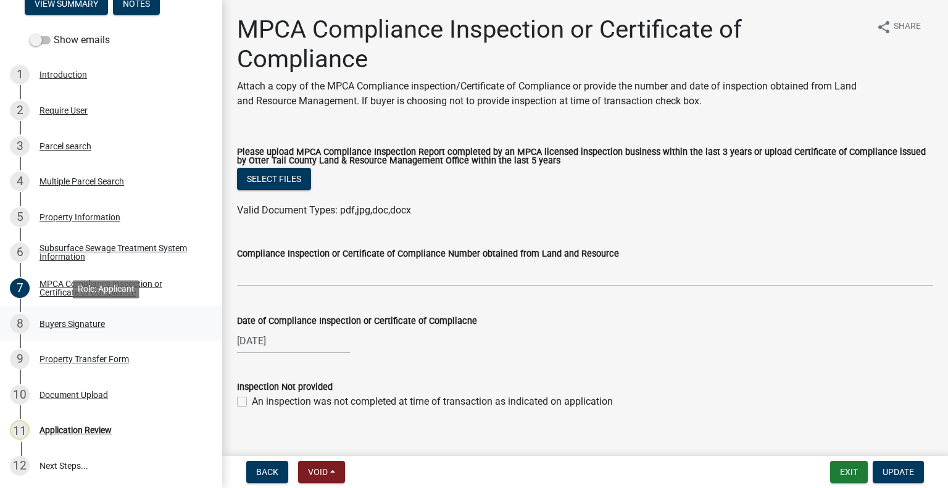
click at [83, 320] on div "Buyers Signature" at bounding box center [72, 324] width 65 height 9
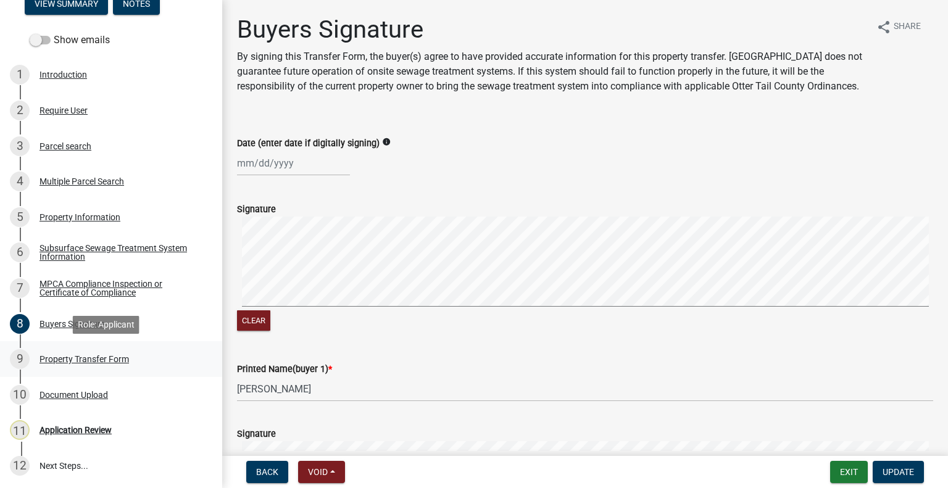
click at [123, 367] on div "9 Property Transfer Form" at bounding box center [106, 359] width 193 height 20
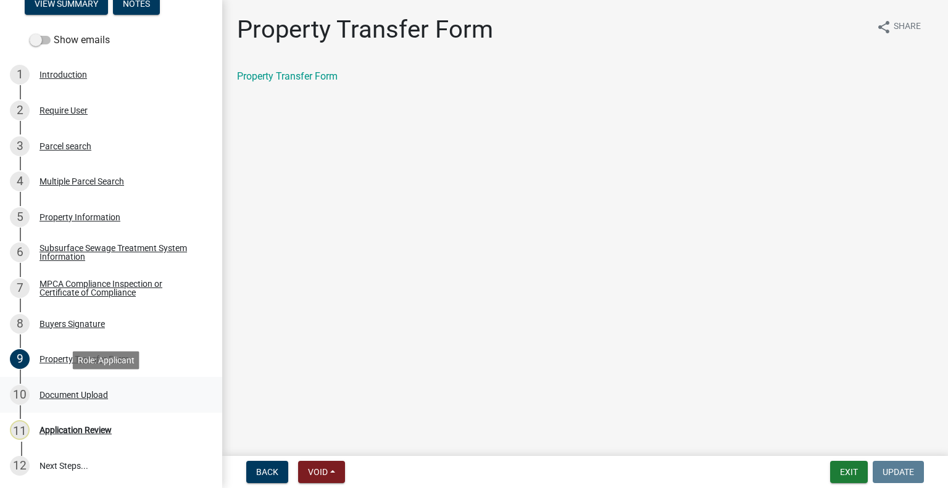
click at [98, 396] on div "Document Upload" at bounding box center [74, 395] width 69 height 9
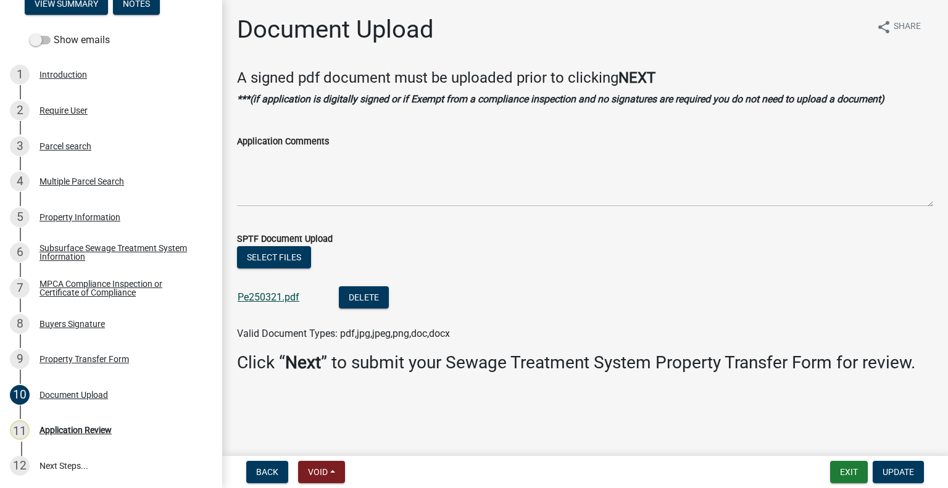
click at [281, 293] on link "Pe250321.pdf" at bounding box center [269, 297] width 62 height 12
click at [90, 394] on div "Document Upload" at bounding box center [74, 395] width 69 height 9
click at [91, 435] on div "11 Application Review" at bounding box center [106, 430] width 193 height 20
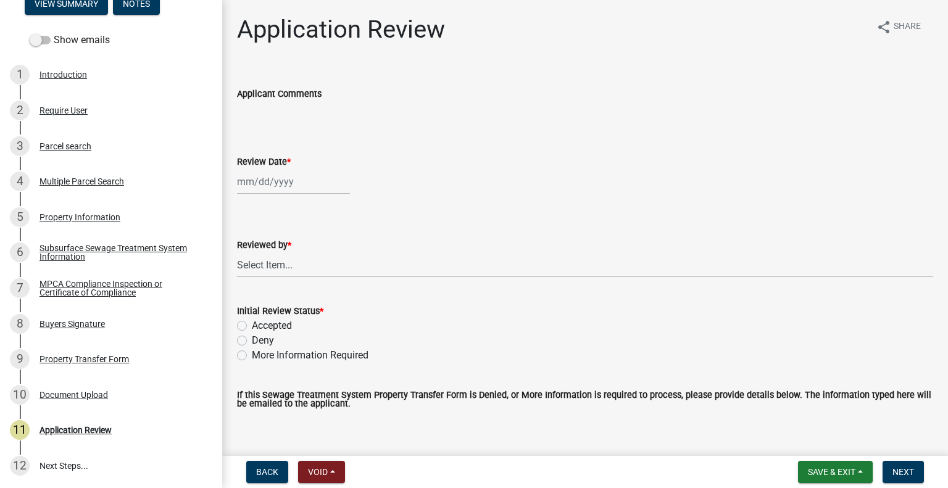
click at [295, 172] on div at bounding box center [293, 181] width 113 height 25
select select "10"
select select "2025"
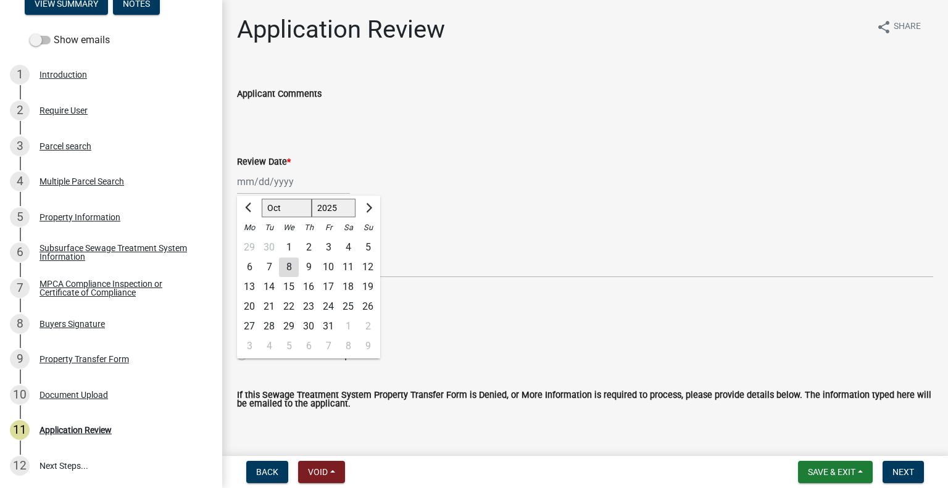
click at [289, 268] on div "8" at bounding box center [289, 267] width 20 height 20
type input "[DATE]"
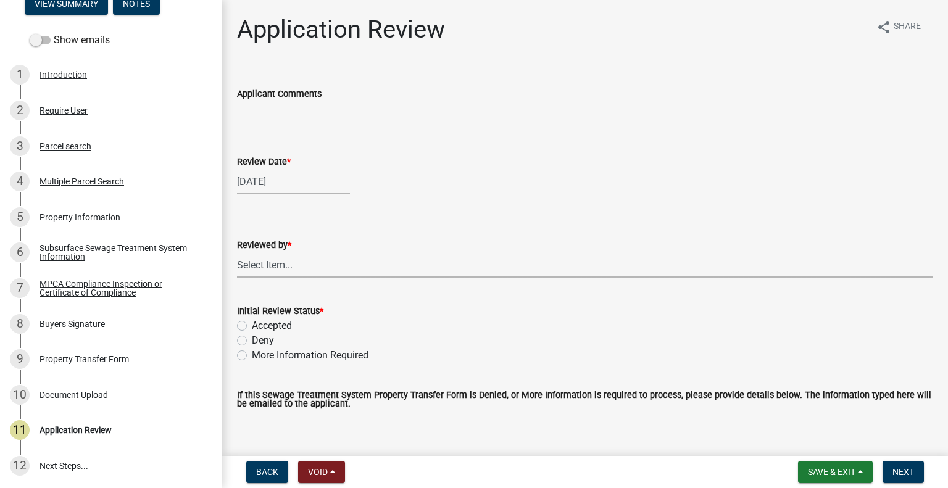
click at [289, 268] on select "Select Item... Alexis Newark Amy Busko Andrea Perales Brittany Tollefson Christ…" at bounding box center [585, 264] width 696 height 25
click at [237, 252] on select "Select Item... Alexis Newark Amy Busko Andrea Perales Brittany Tollefson Christ…" at bounding box center [585, 264] width 696 height 25
select select "2217fab6-25d2-4df2-8e35-18ddd05e0fe8"
click at [286, 325] on label "Accepted" at bounding box center [272, 325] width 40 height 15
click at [260, 325] on input "Accepted" at bounding box center [256, 322] width 8 height 8
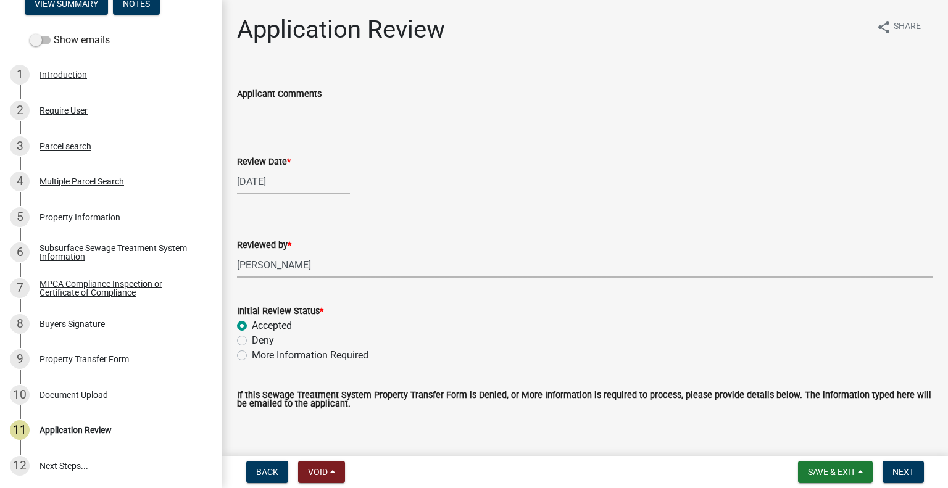
radio input "true"
click at [904, 473] on span "Next" at bounding box center [903, 472] width 22 height 10
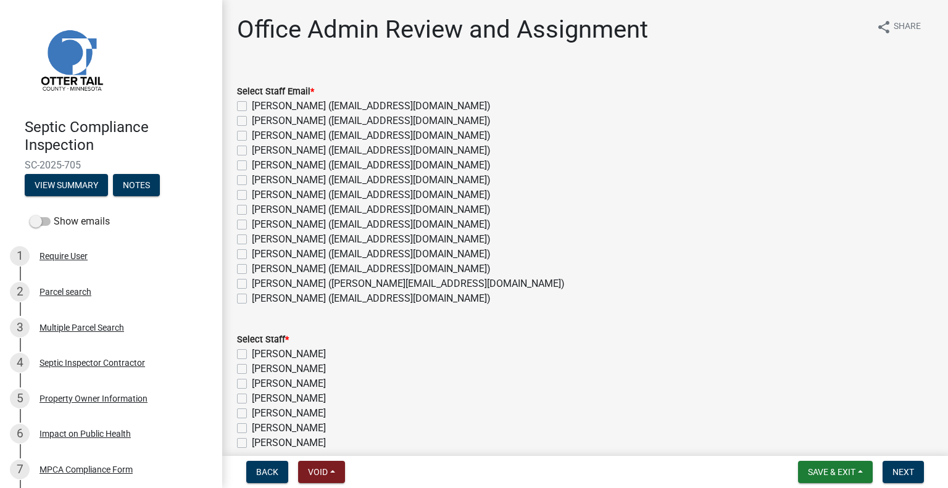
click at [285, 267] on label "[PERSON_NAME] ([EMAIL_ADDRESS][DOMAIN_NAME])" at bounding box center [371, 269] width 239 height 15
click at [260, 267] on input "[PERSON_NAME] ([EMAIL_ADDRESS][DOMAIN_NAME])" at bounding box center [256, 266] width 8 height 8
checkbox input "true"
checkbox input "false"
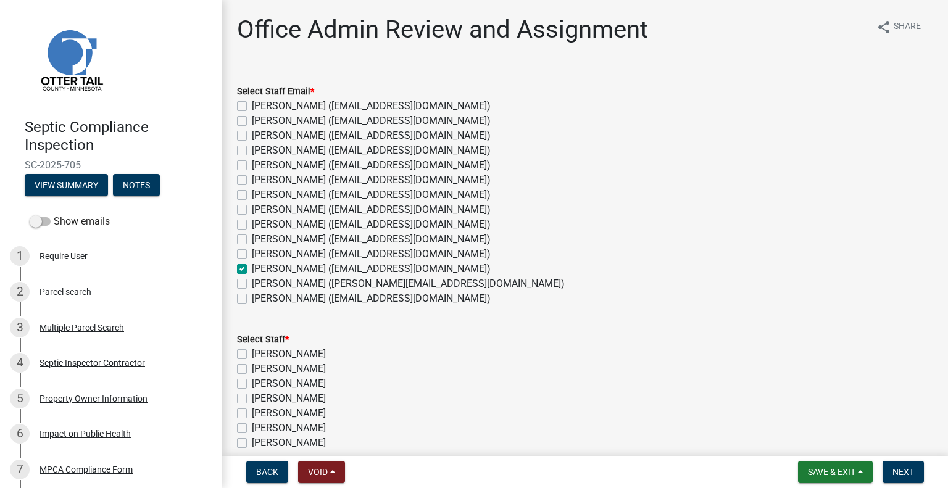
checkbox input "false"
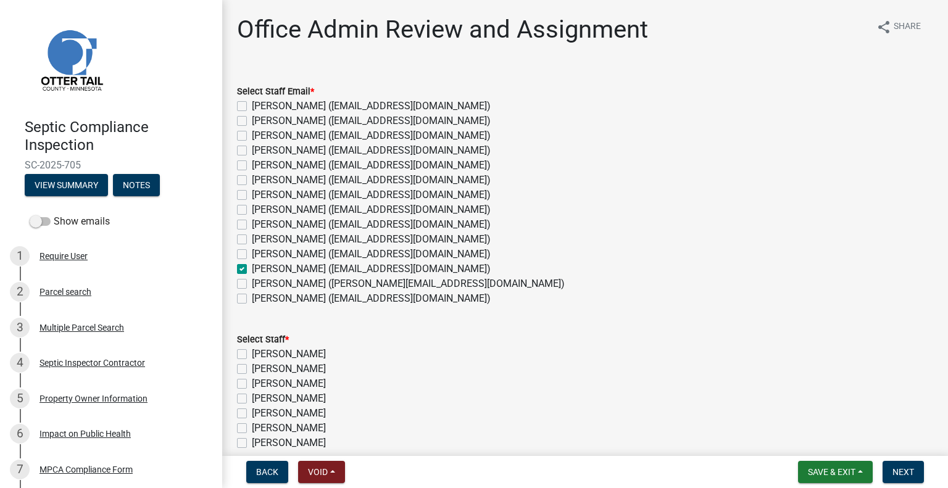
checkbox input "false"
checkbox input "true"
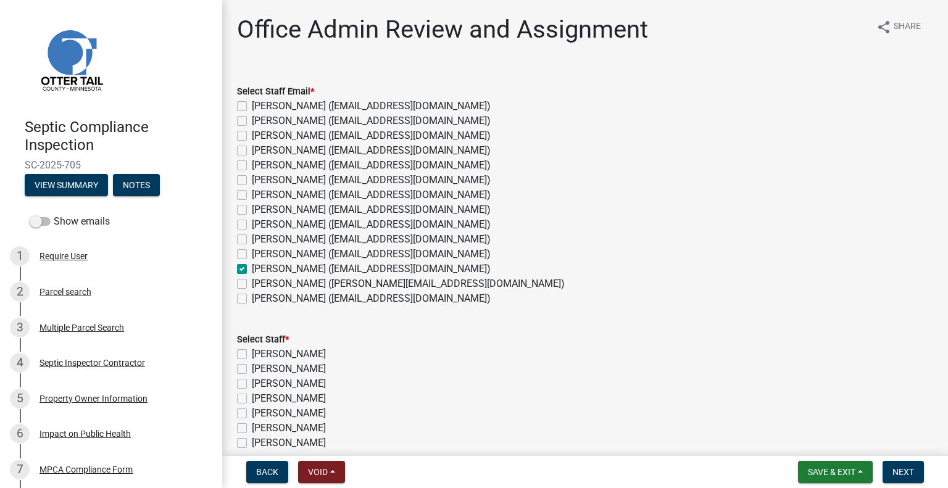
checkbox input "false"
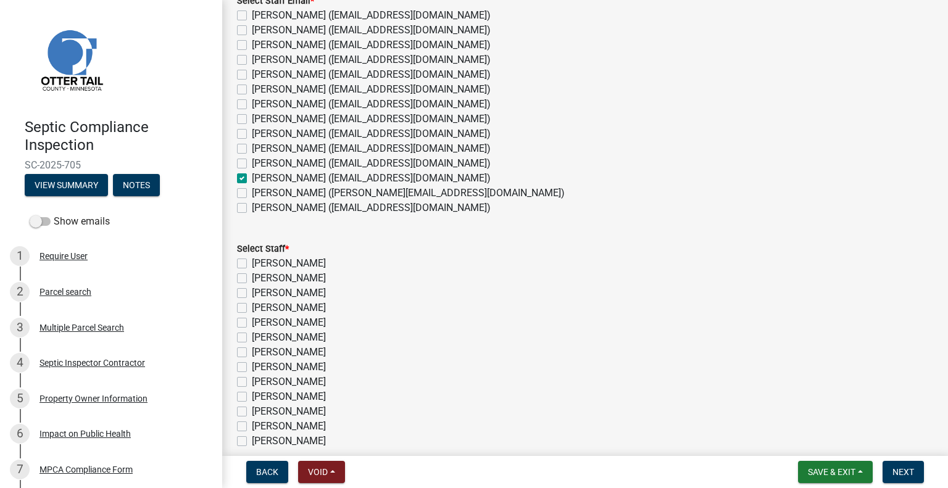
scroll to position [185, 0]
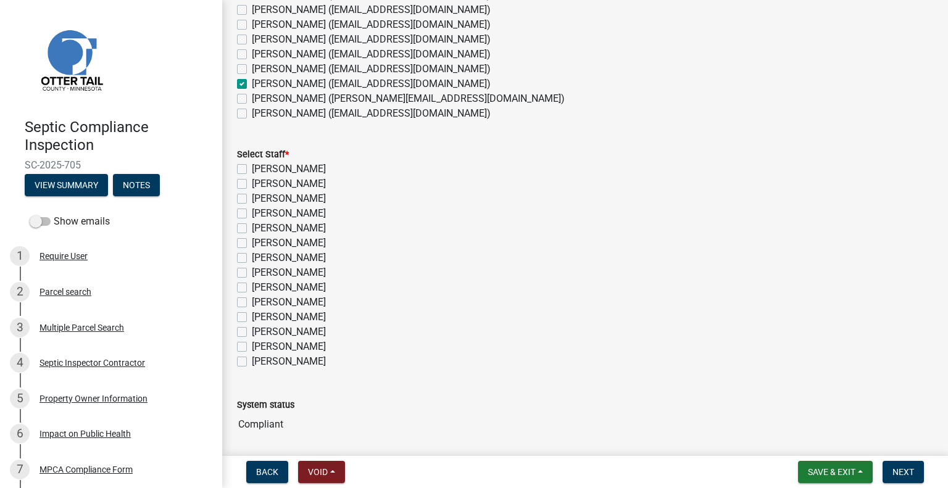
click at [301, 330] on label "[PERSON_NAME]" at bounding box center [289, 332] width 74 height 15
click at [260, 330] on input "[PERSON_NAME]" at bounding box center [256, 329] width 8 height 8
checkbox input "true"
checkbox input "false"
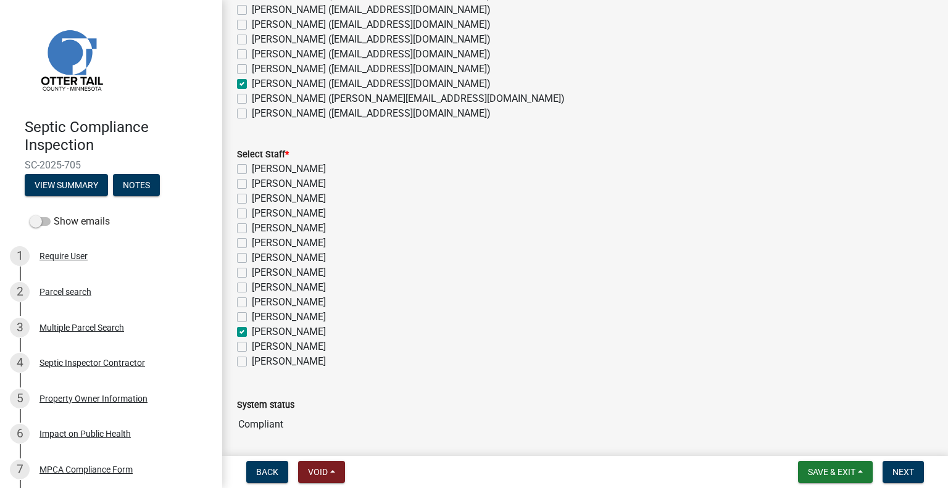
checkbox input "false"
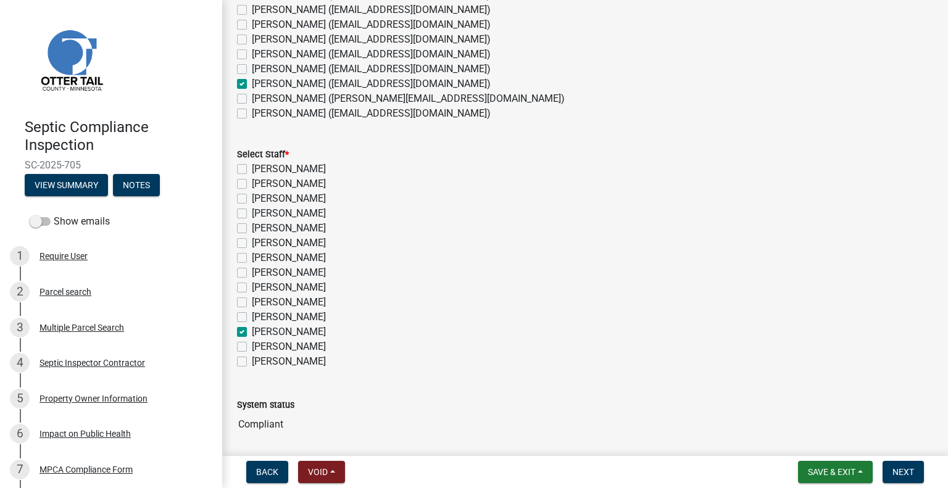
checkbox input "false"
checkbox input "true"
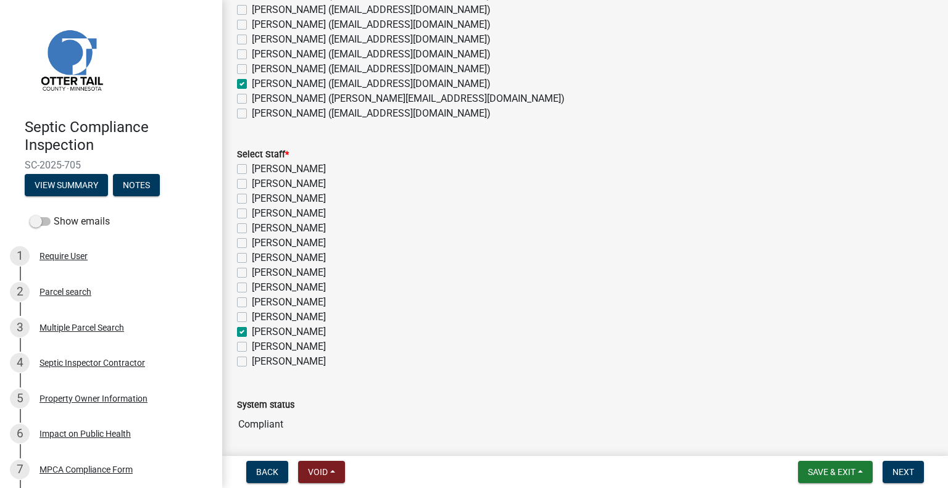
checkbox input "false"
click at [899, 472] on span "Next" at bounding box center [903, 472] width 22 height 10
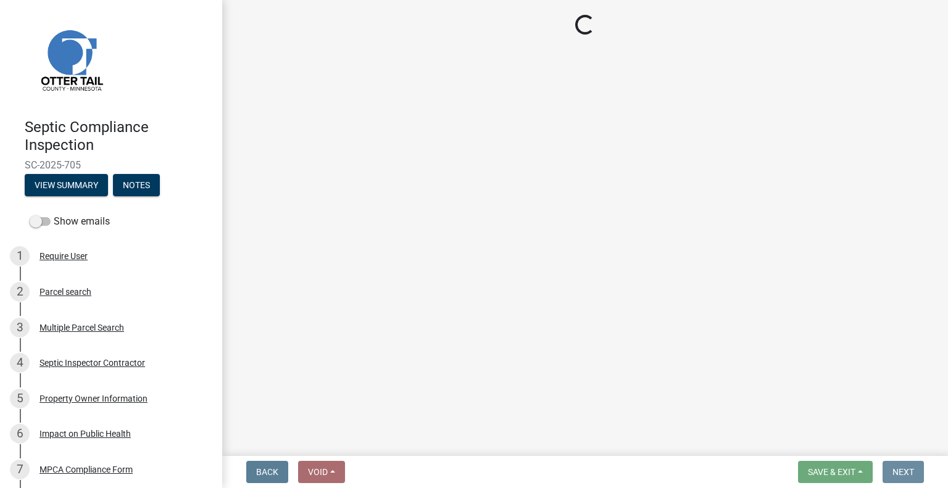
scroll to position [0, 0]
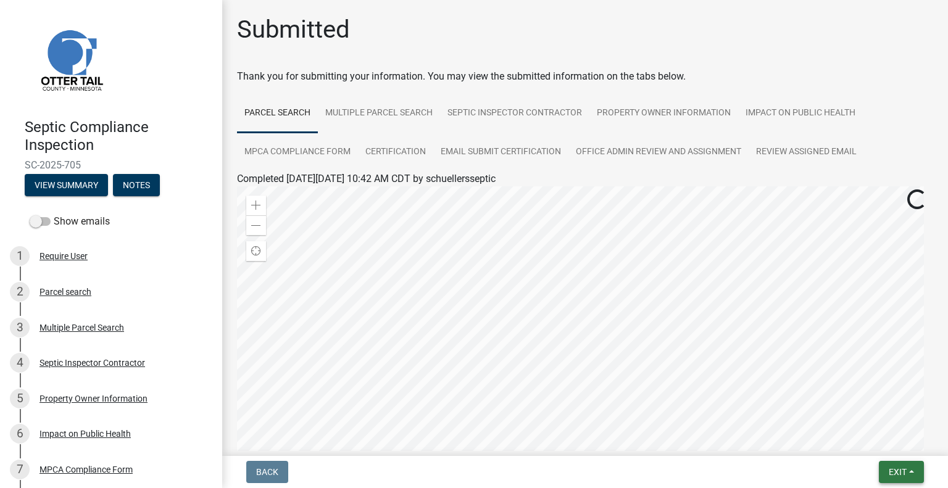
click at [899, 471] on span "Exit" at bounding box center [898, 472] width 18 height 10
click at [871, 444] on button "Save & Exit" at bounding box center [875, 440] width 99 height 30
